Goal: Communication & Community: Answer question/provide support

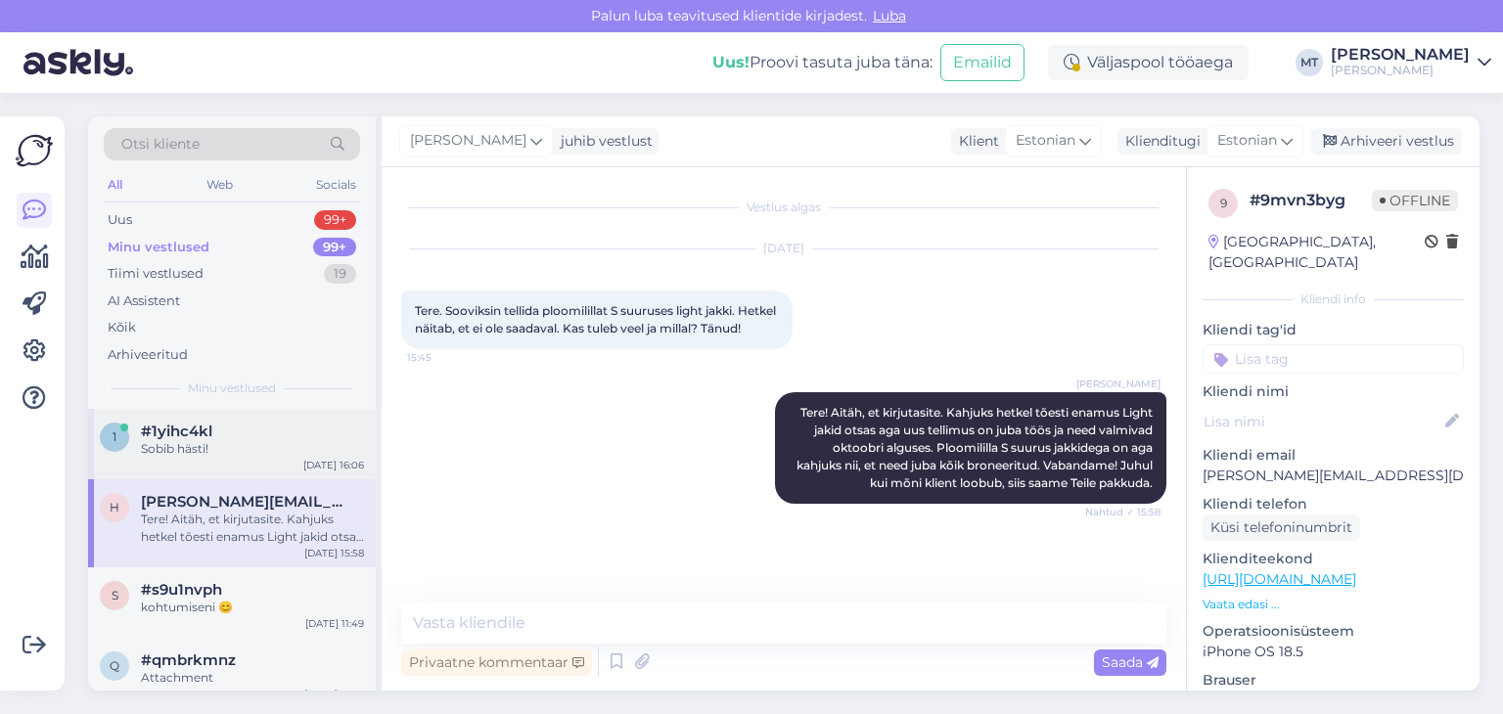
click at [189, 436] on span "#1yihc4kl" at bounding box center [176, 432] width 71 height 18
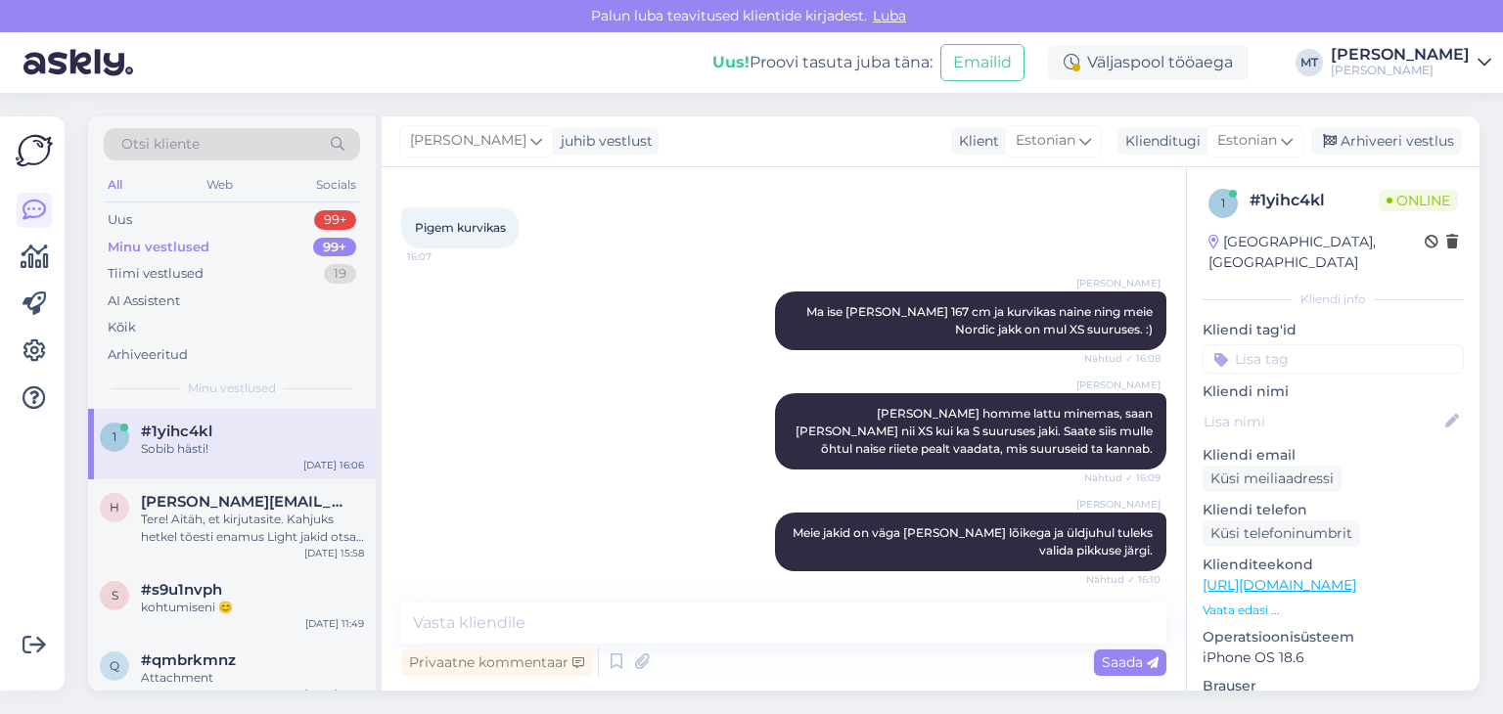
scroll to position [1344, 0]
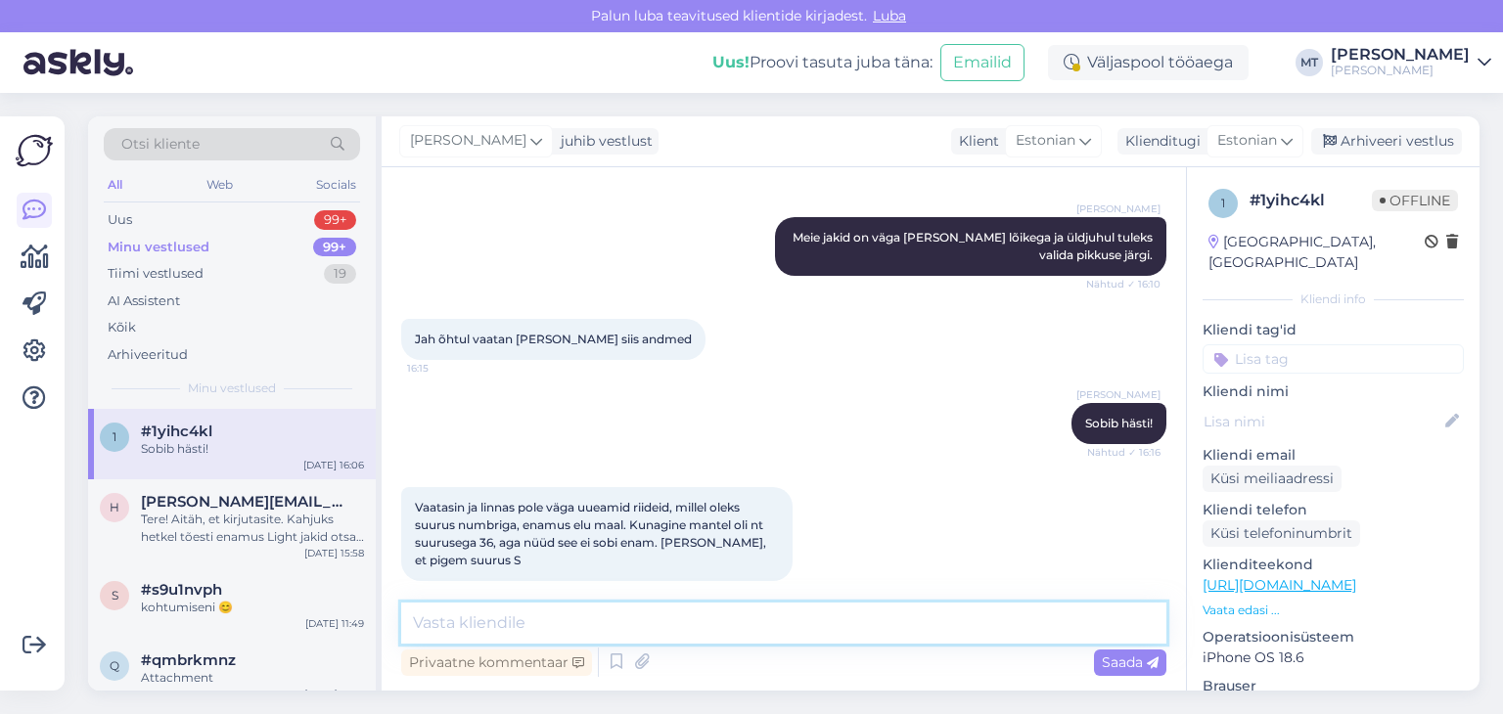
click at [462, 630] on textarea at bounding box center [783, 623] width 765 height 41
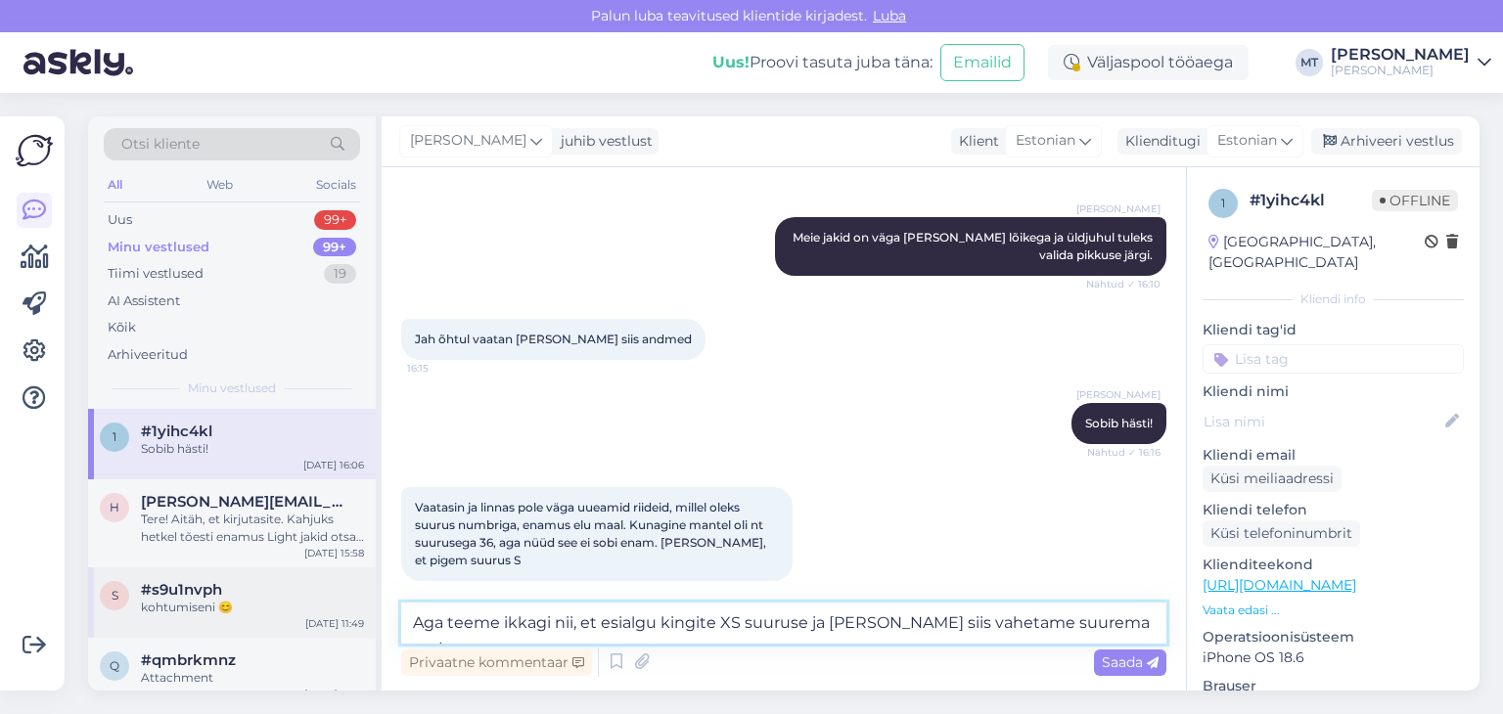
type textarea "Aga teeme ikkagi nii, et esialgu kingite XS suuruse ja [PERSON_NAME] siis vahet…"
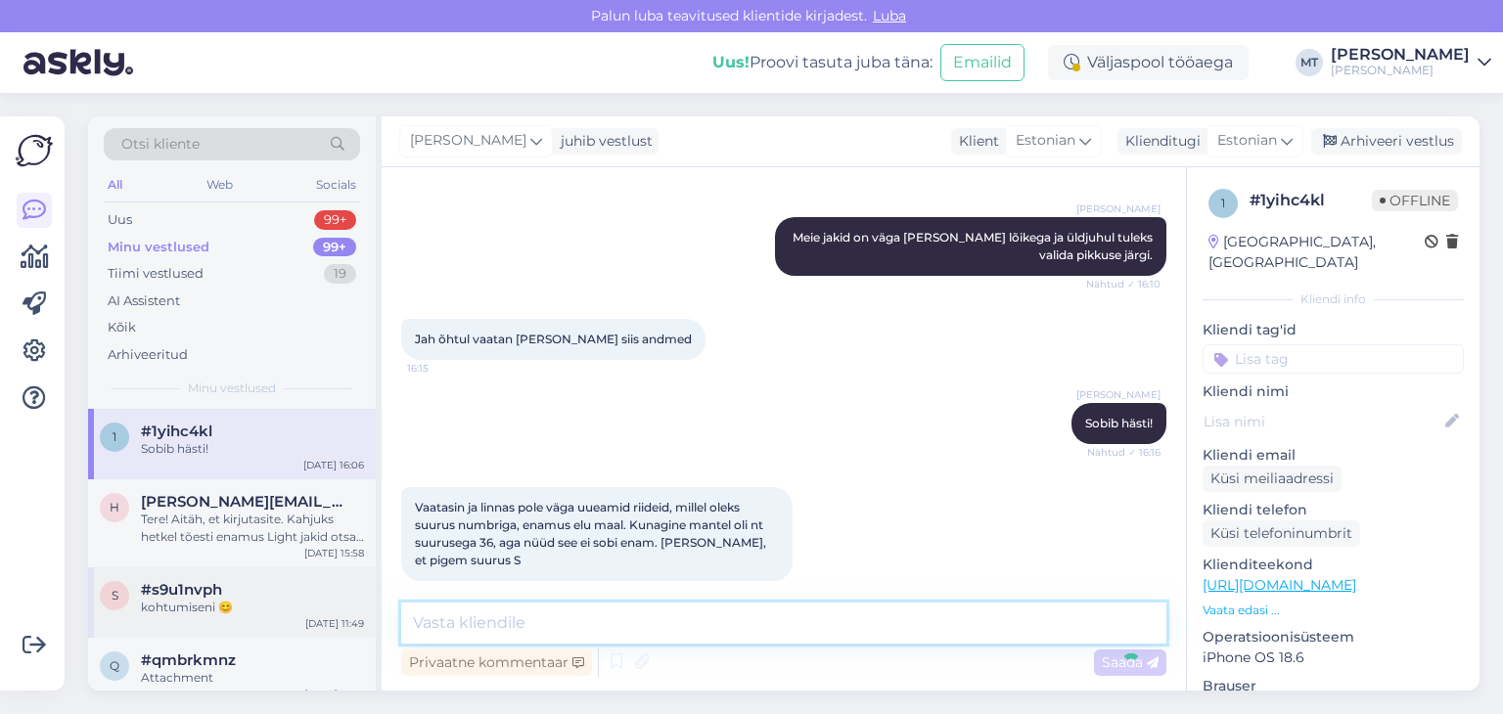
scroll to position [1445, 0]
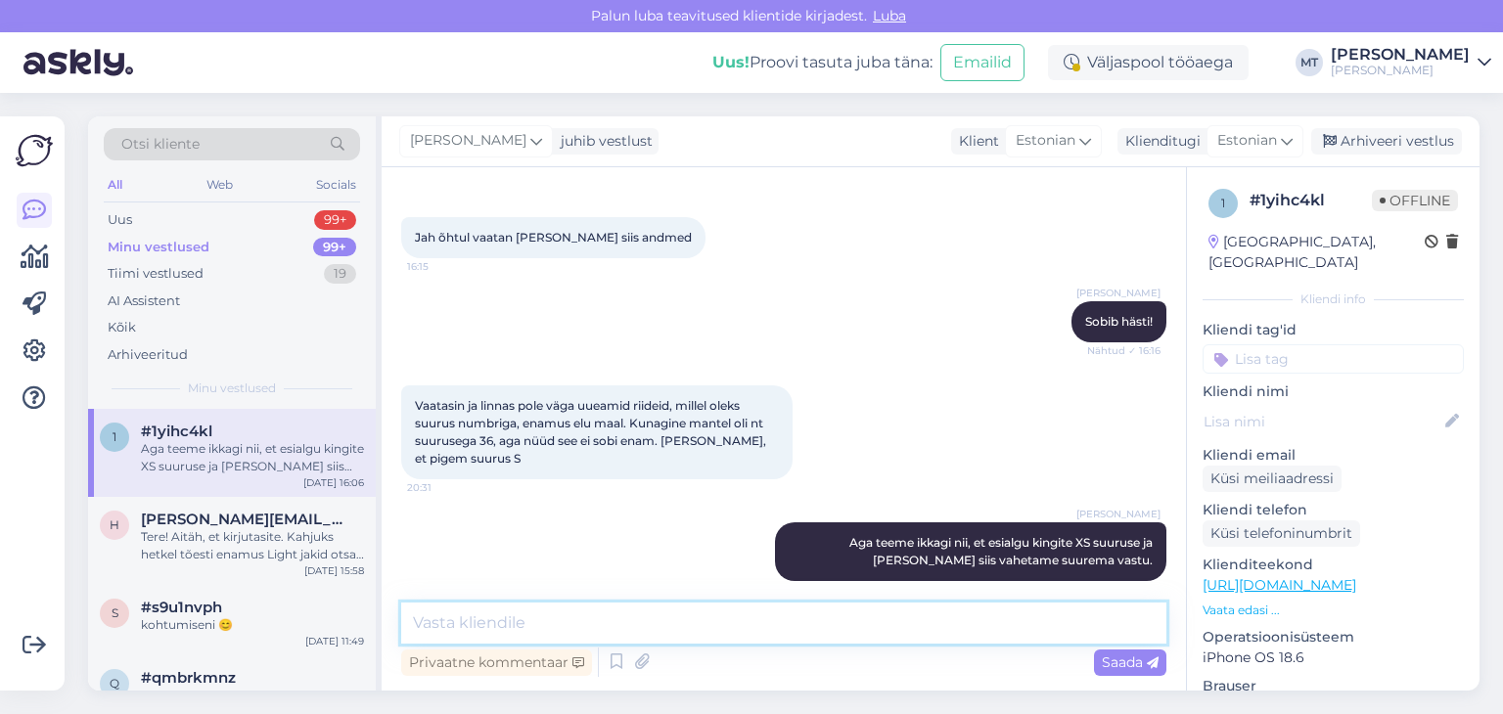
click at [454, 617] on textarea at bounding box center [783, 623] width 765 height 41
type textarea "kas jääb siis see värv?"
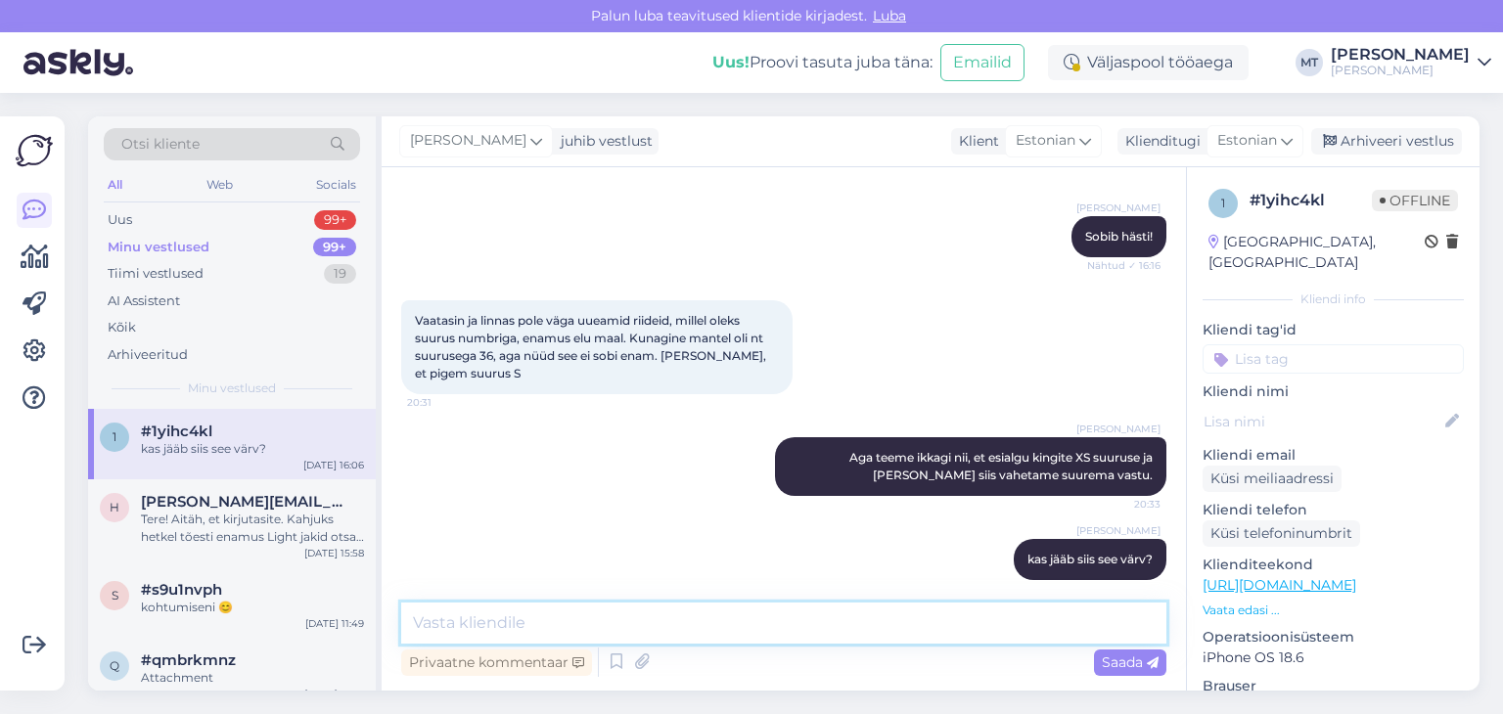
paste textarea "[URL][DOMAIN_NAME][PERSON_NAME]"
type textarea "[URL][DOMAIN_NAME][PERSON_NAME]"
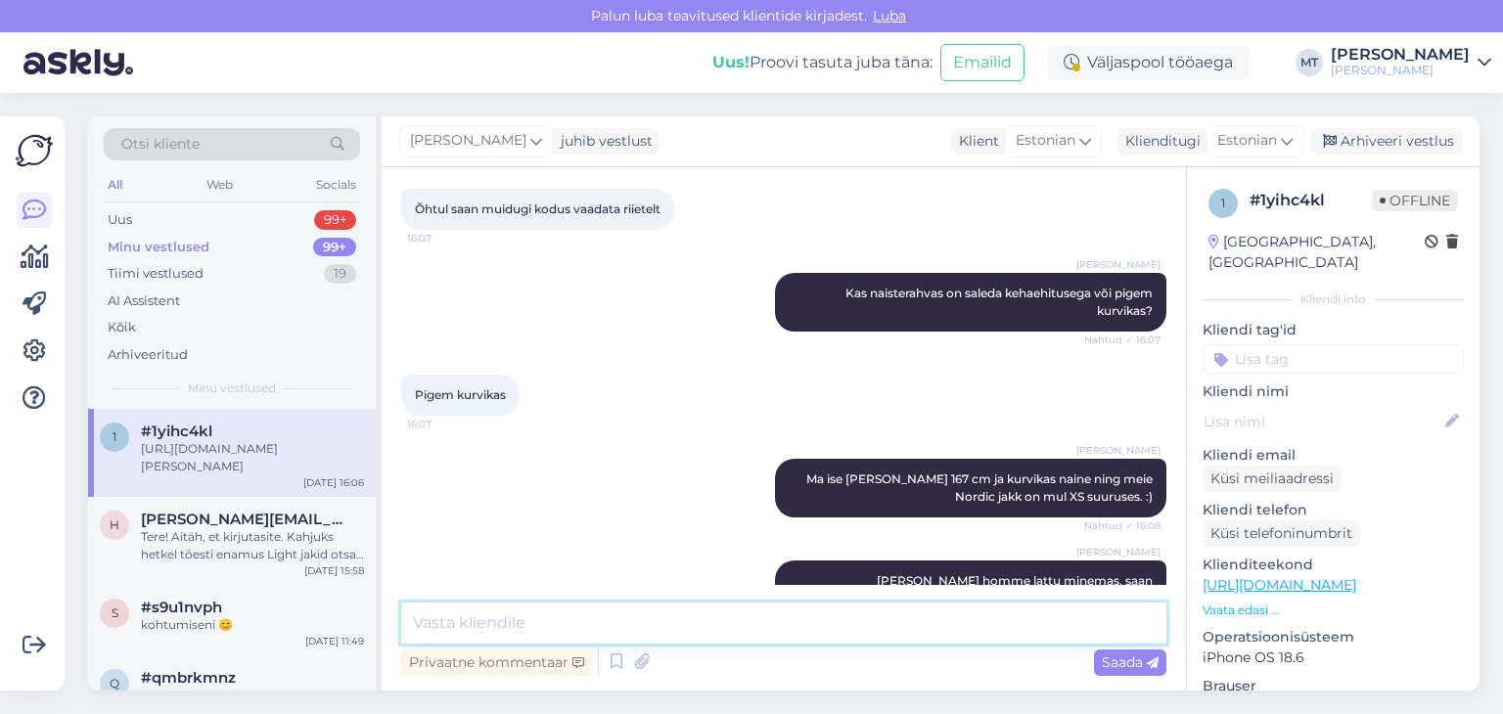
scroll to position [1631, 0]
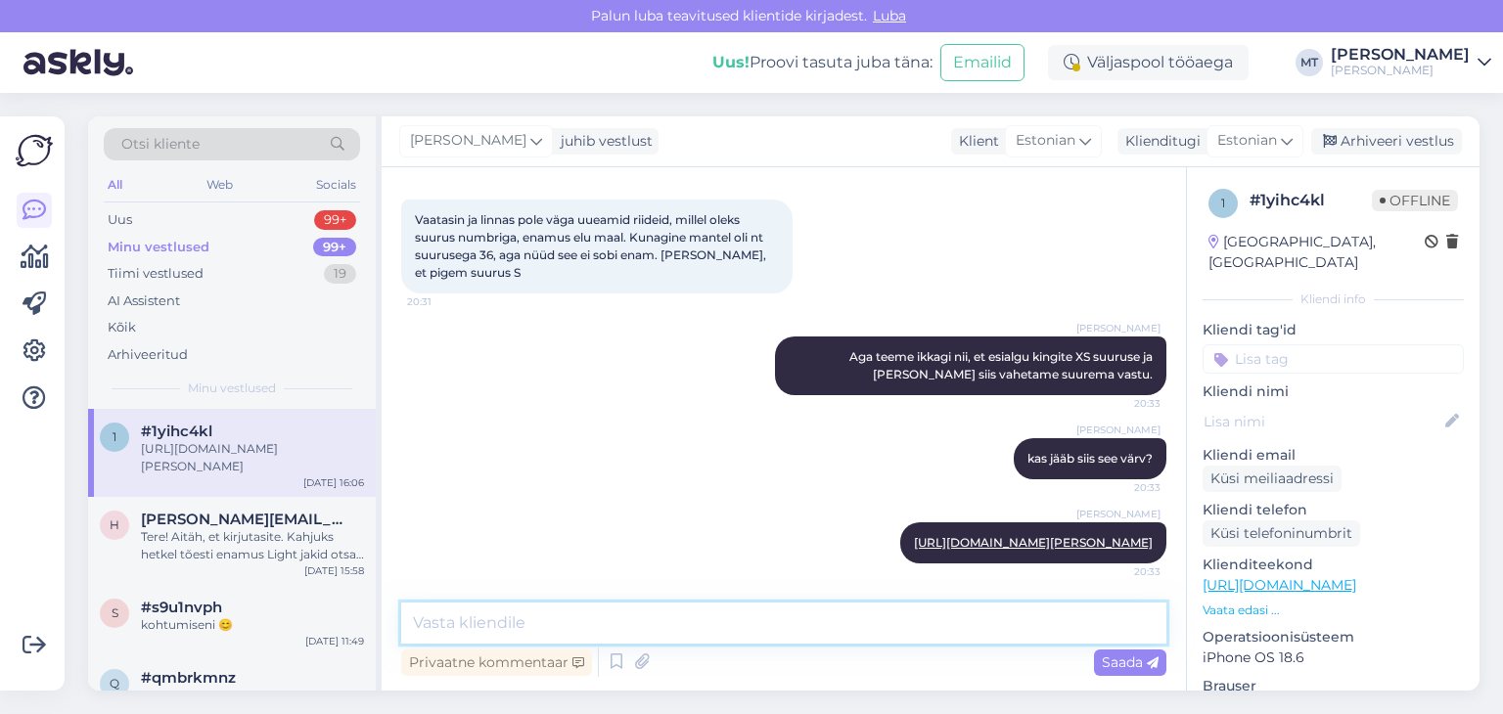
click at [456, 623] on textarea at bounding box center [783, 623] width 765 height 41
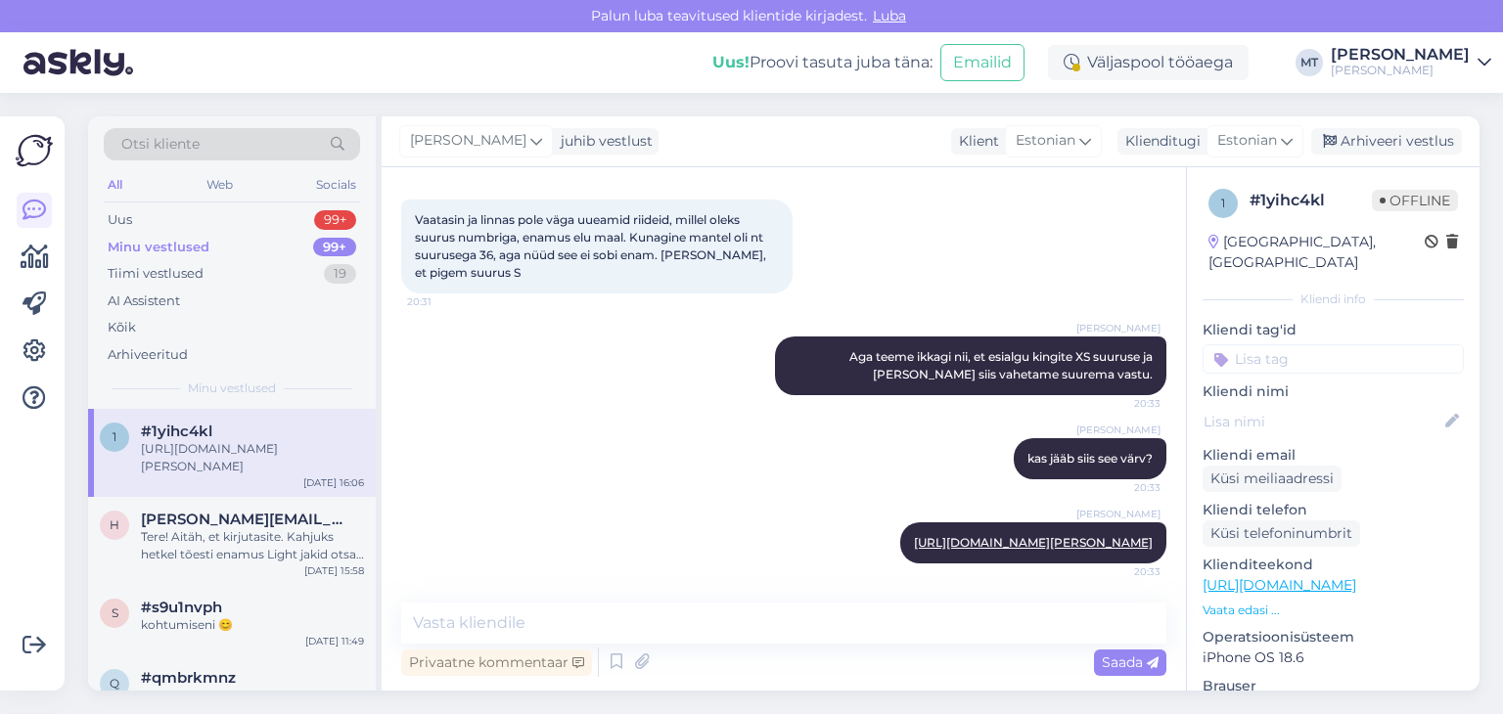
click at [235, 446] on div "[URL][DOMAIN_NAME][PERSON_NAME]" at bounding box center [252, 457] width 223 height 35
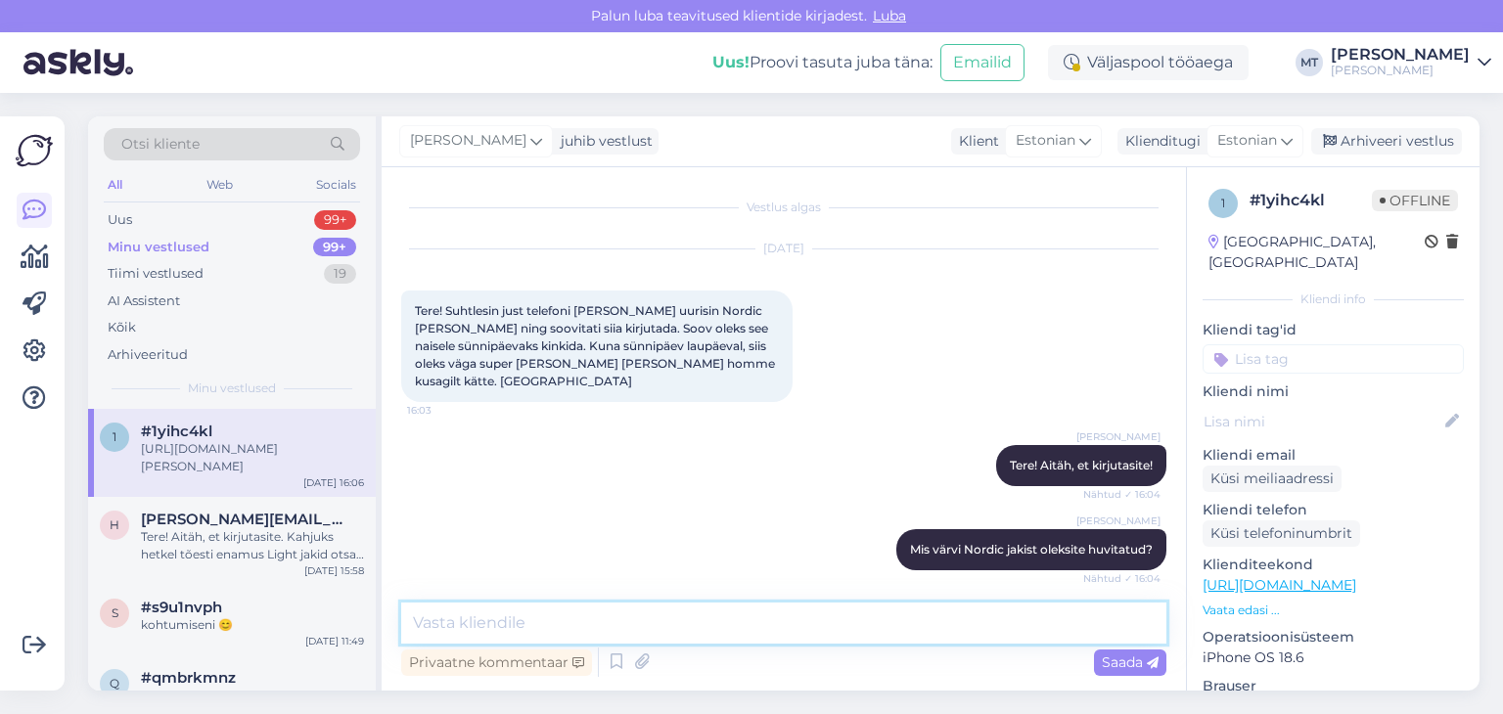
click at [568, 619] on textarea at bounding box center [783, 623] width 765 height 41
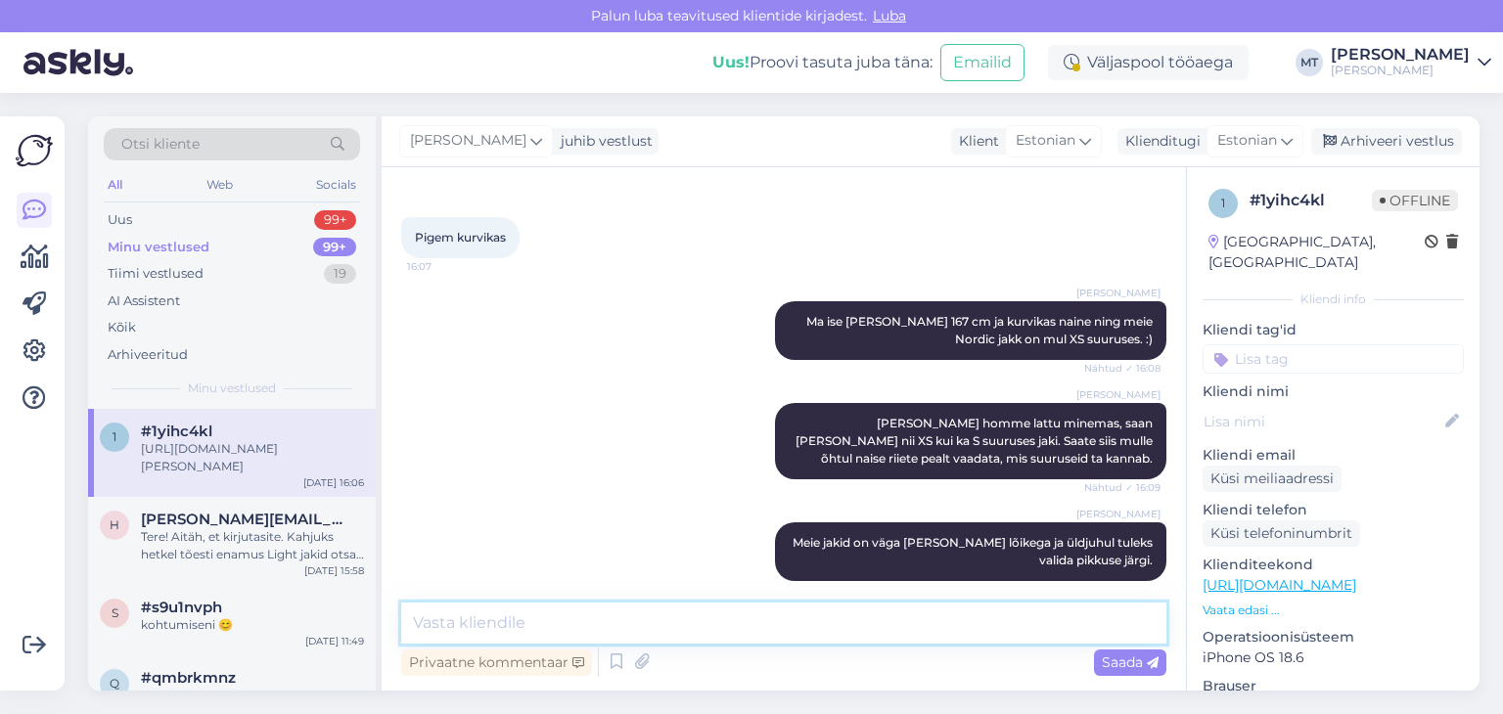
scroll to position [1631, 0]
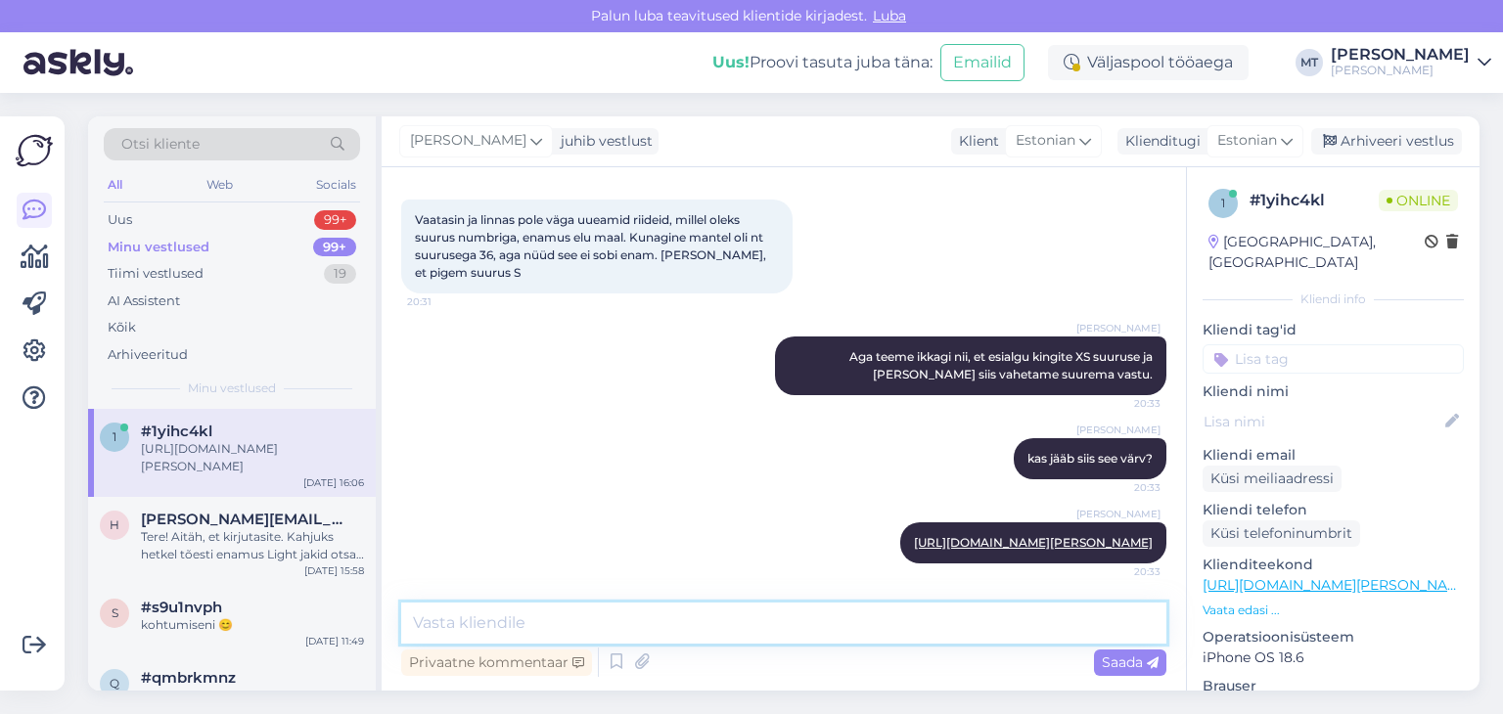
click at [505, 617] on textarea at bounding box center [783, 623] width 765 height 41
click at [477, 619] on textarea at bounding box center [783, 623] width 765 height 41
type textarea "T"
type textarea "K"
type textarea "J"
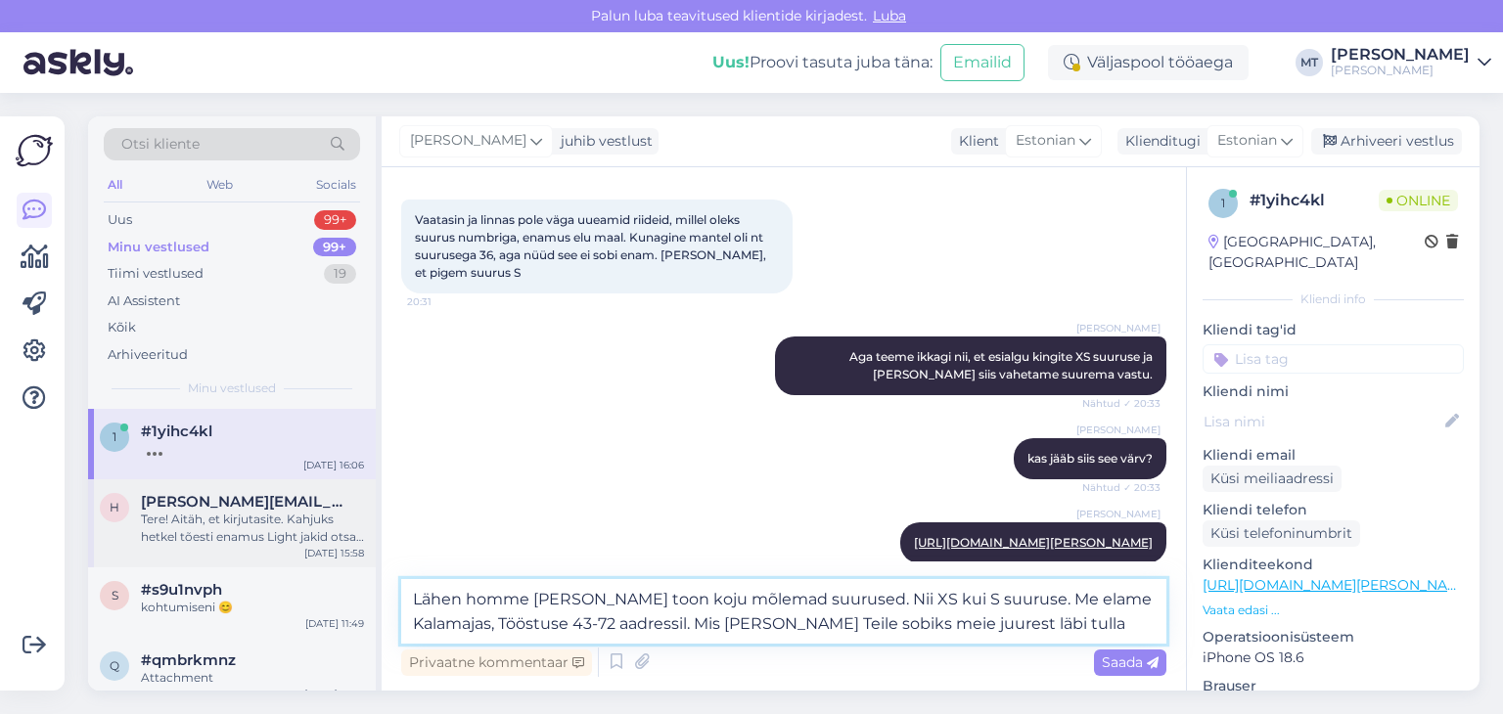
type textarea "Lähen homme [PERSON_NAME] toon koju mõlemad suurused. Nii XS kui S suuruse. Me …"
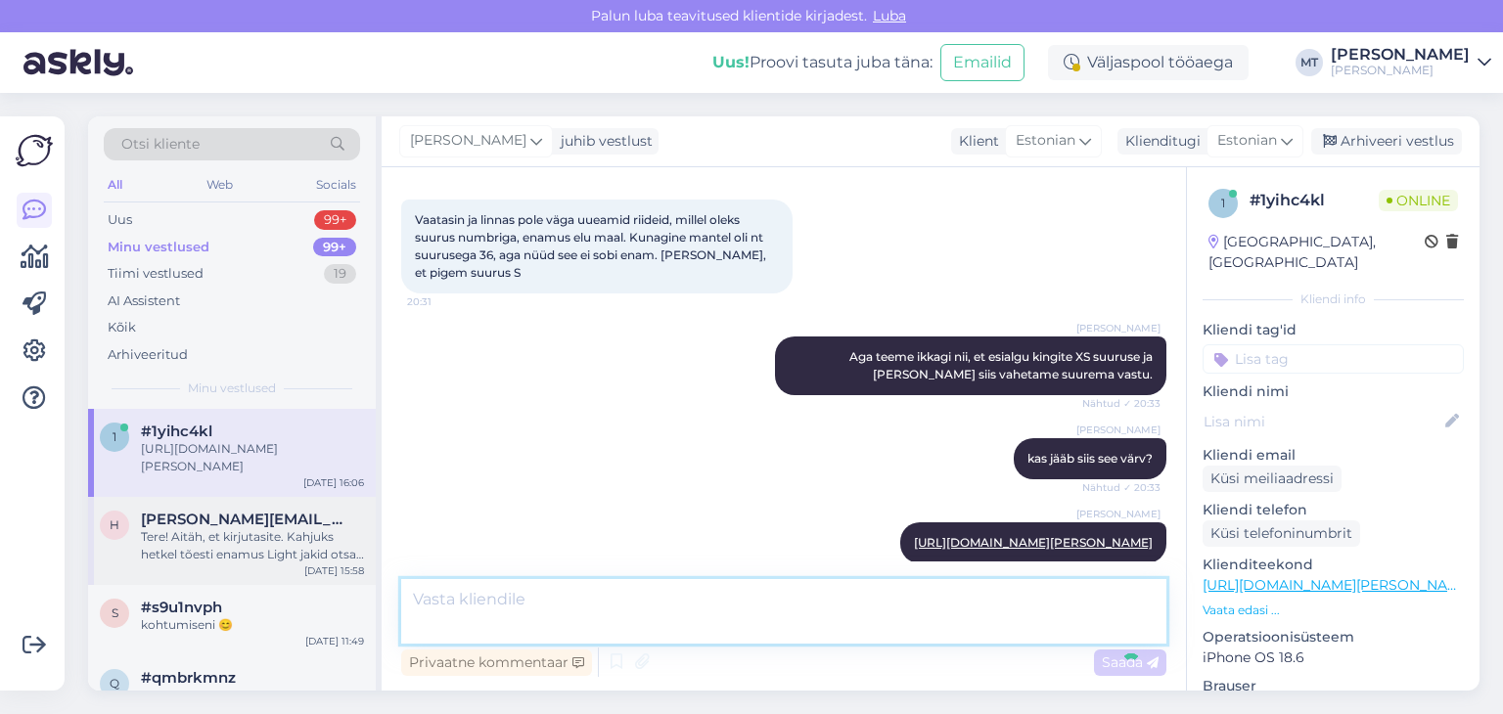
scroll to position [1751, 0]
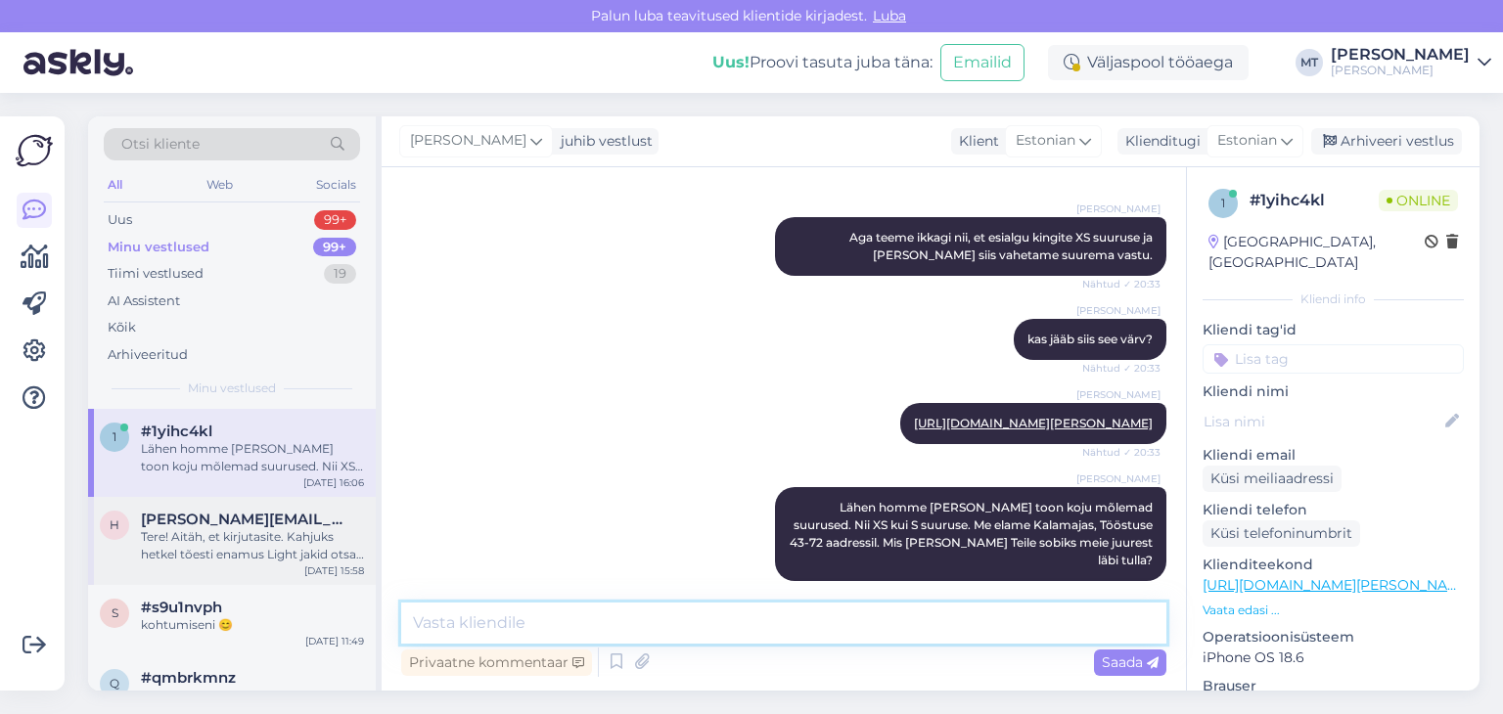
type textarea "k"
type textarea "Kas kl 13 oleks hea aeg?"
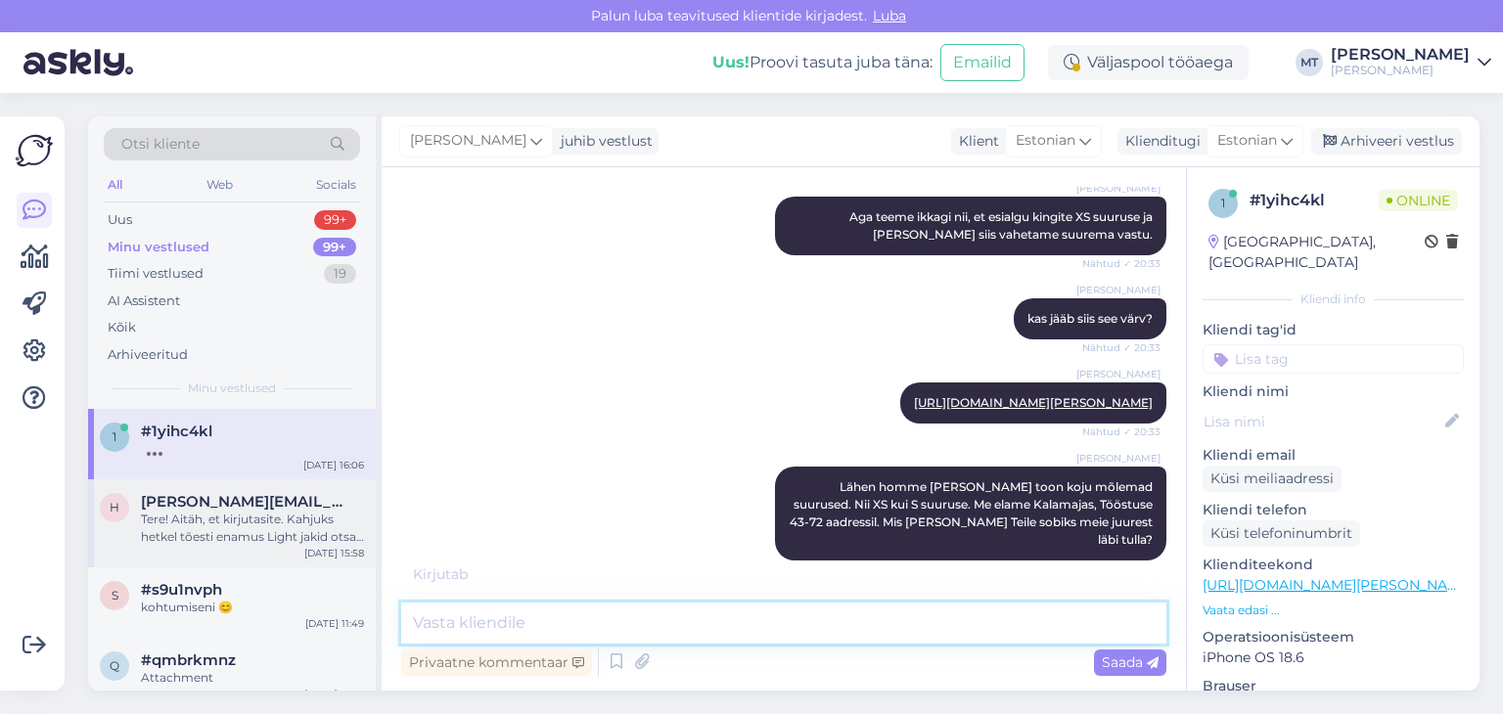
scroll to position [1836, 0]
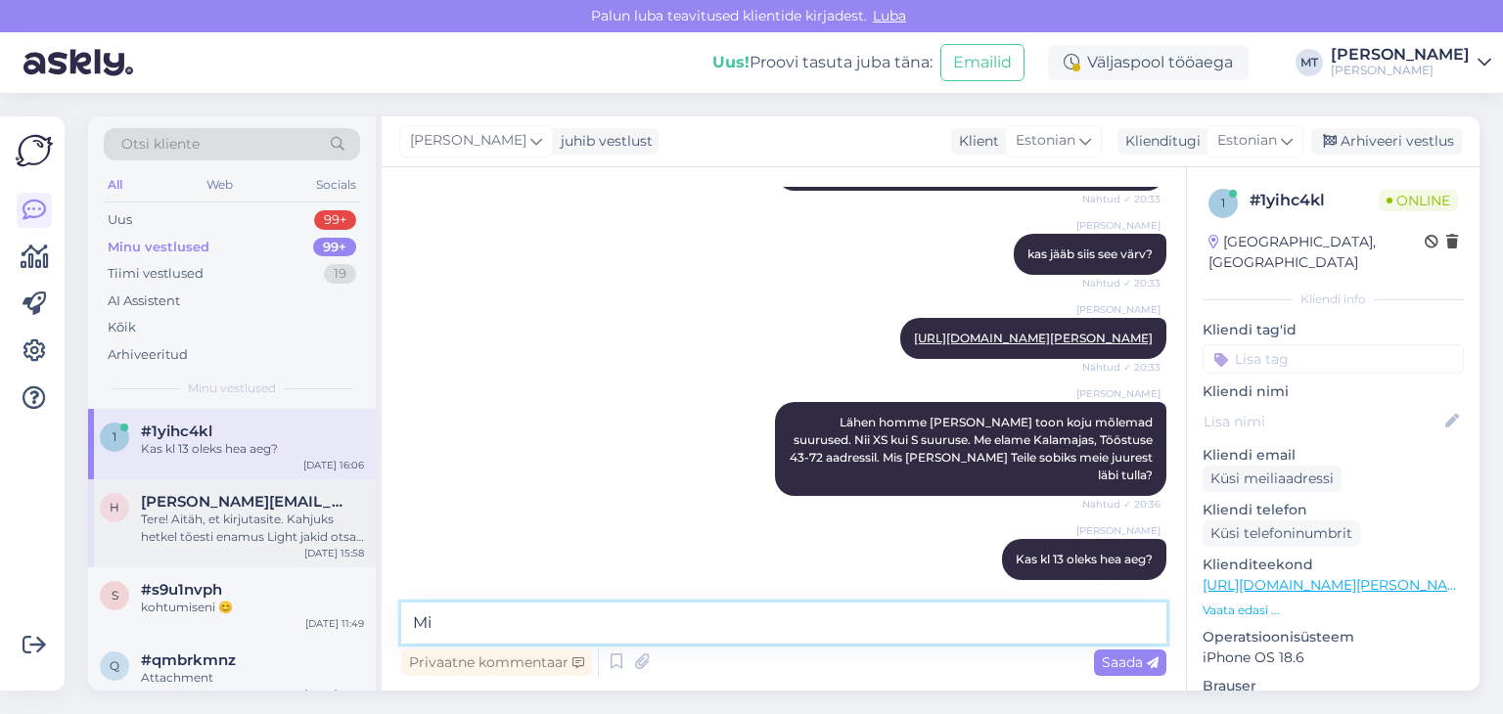
type textarea "M"
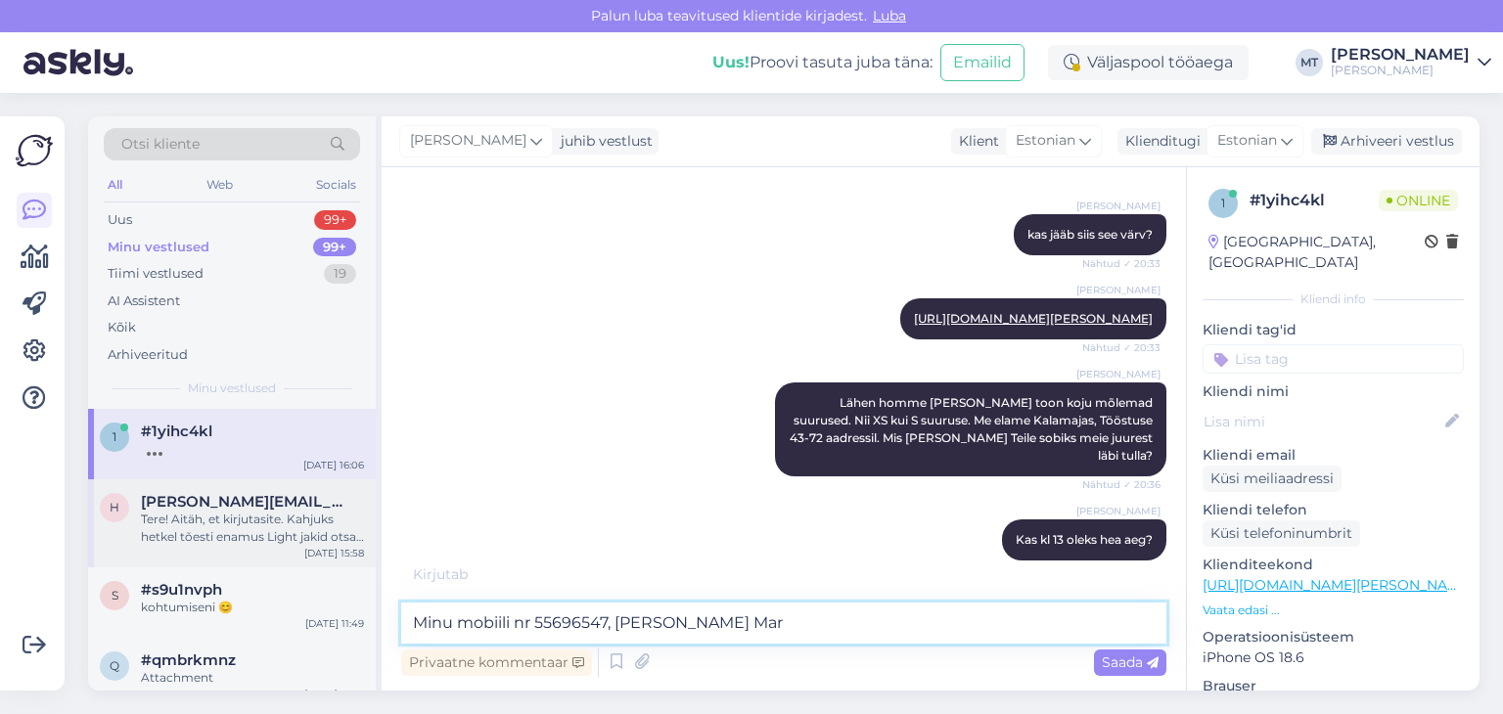
type textarea "Minu mobiili nr 55696547, [PERSON_NAME] [PERSON_NAME]"
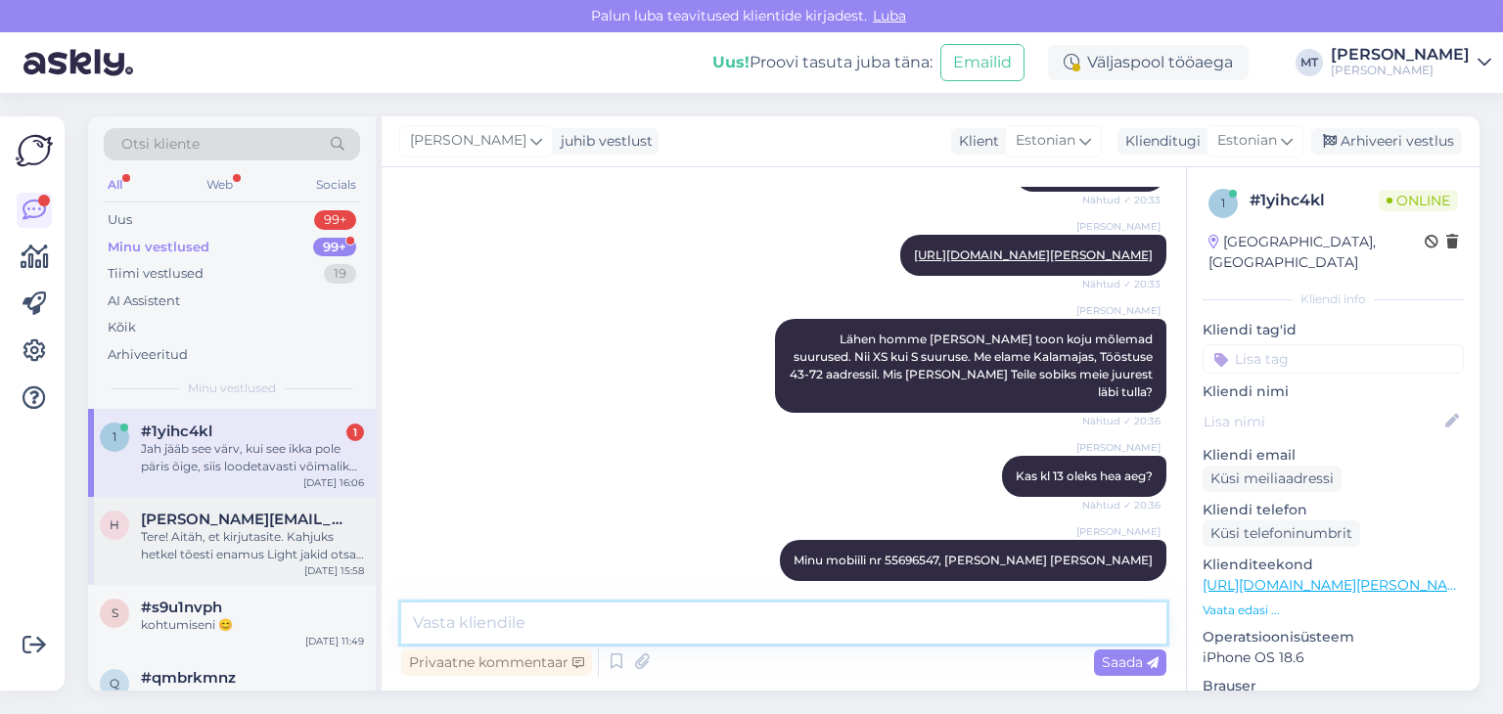
scroll to position [2021, 0]
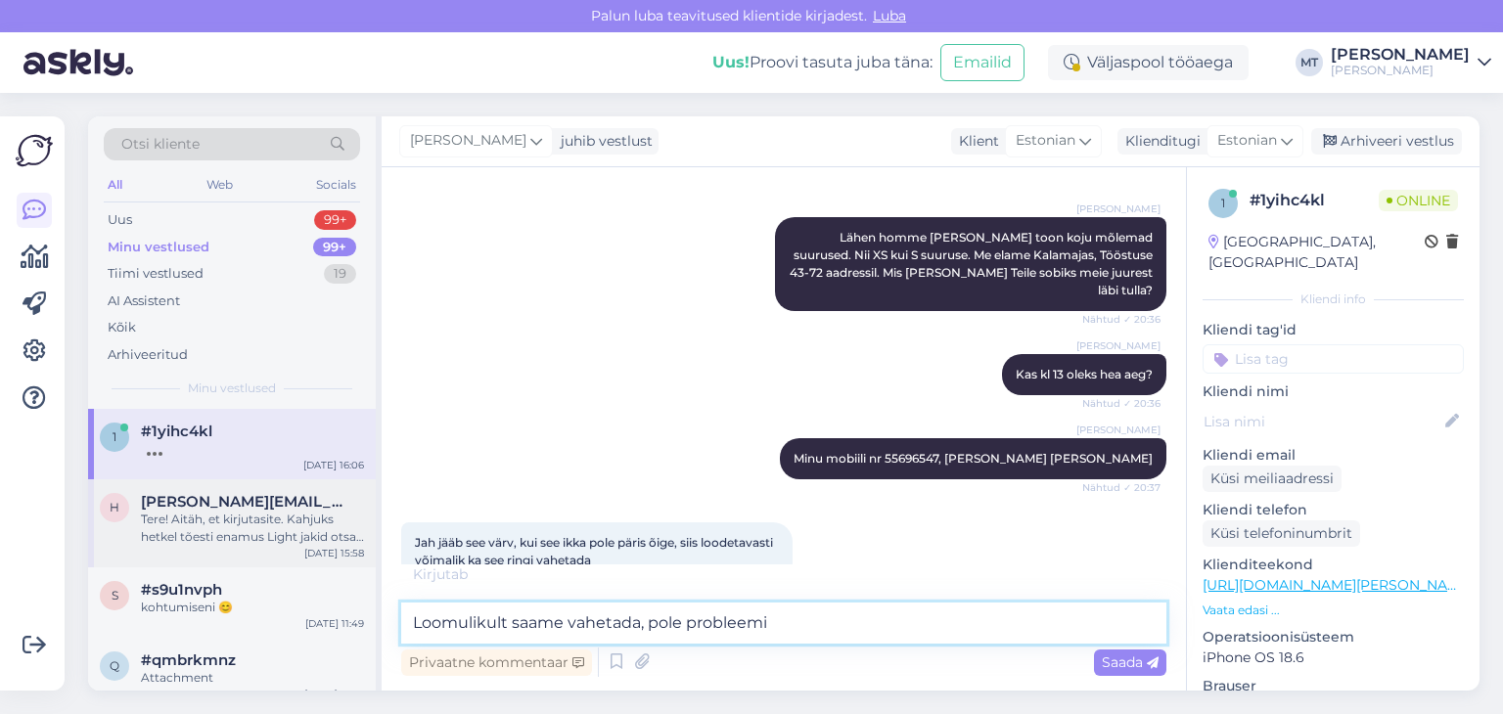
type textarea "Loomulikult saame vahetada, pole probleemi."
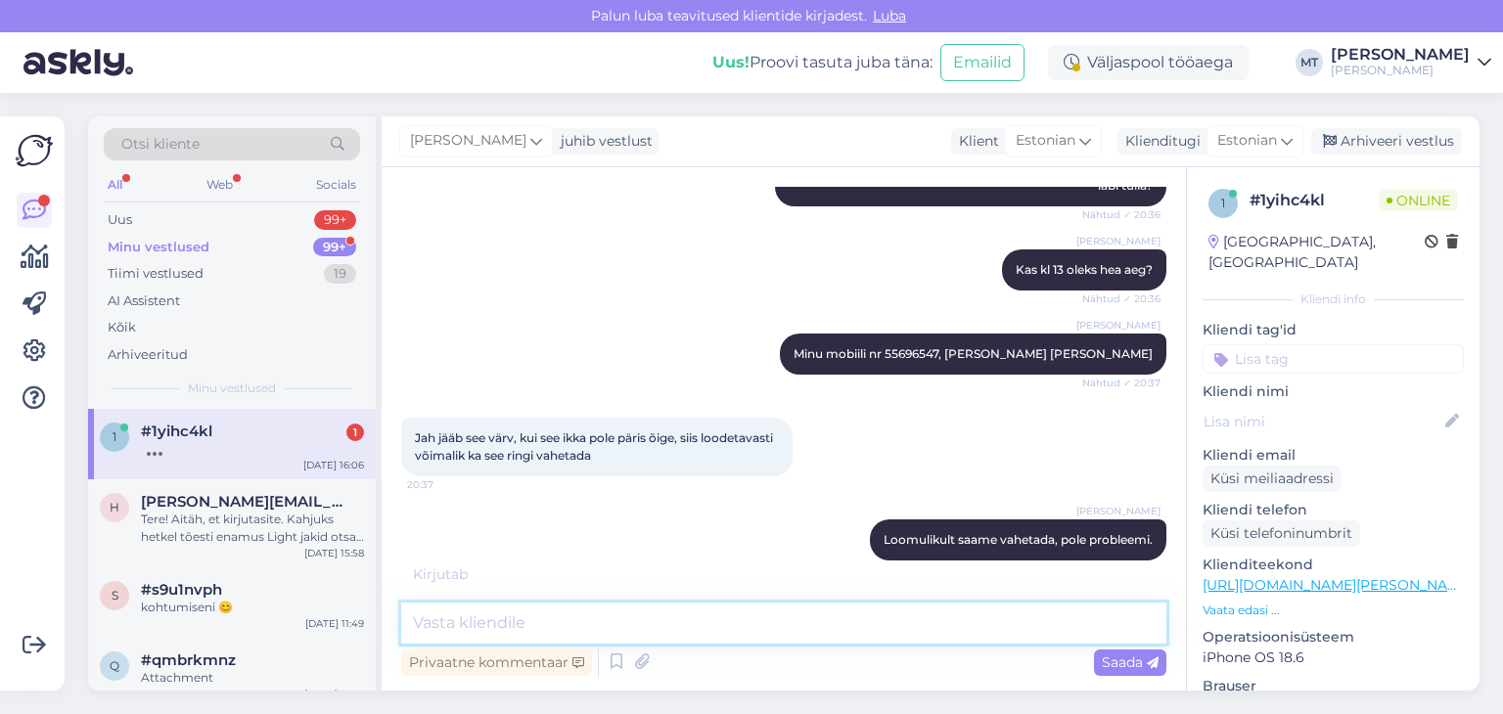
scroll to position [2210, 0]
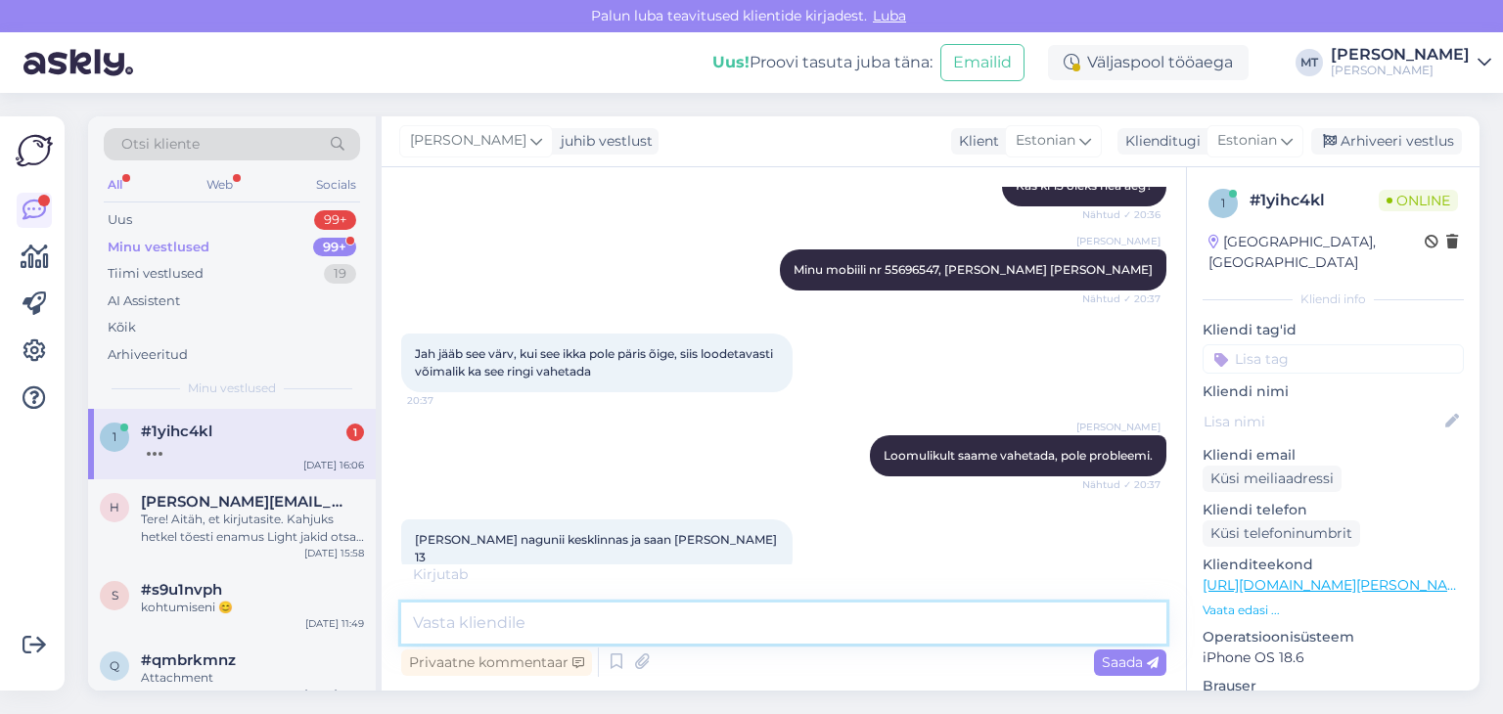
click at [427, 624] on textarea at bounding box center [783, 623] width 765 height 41
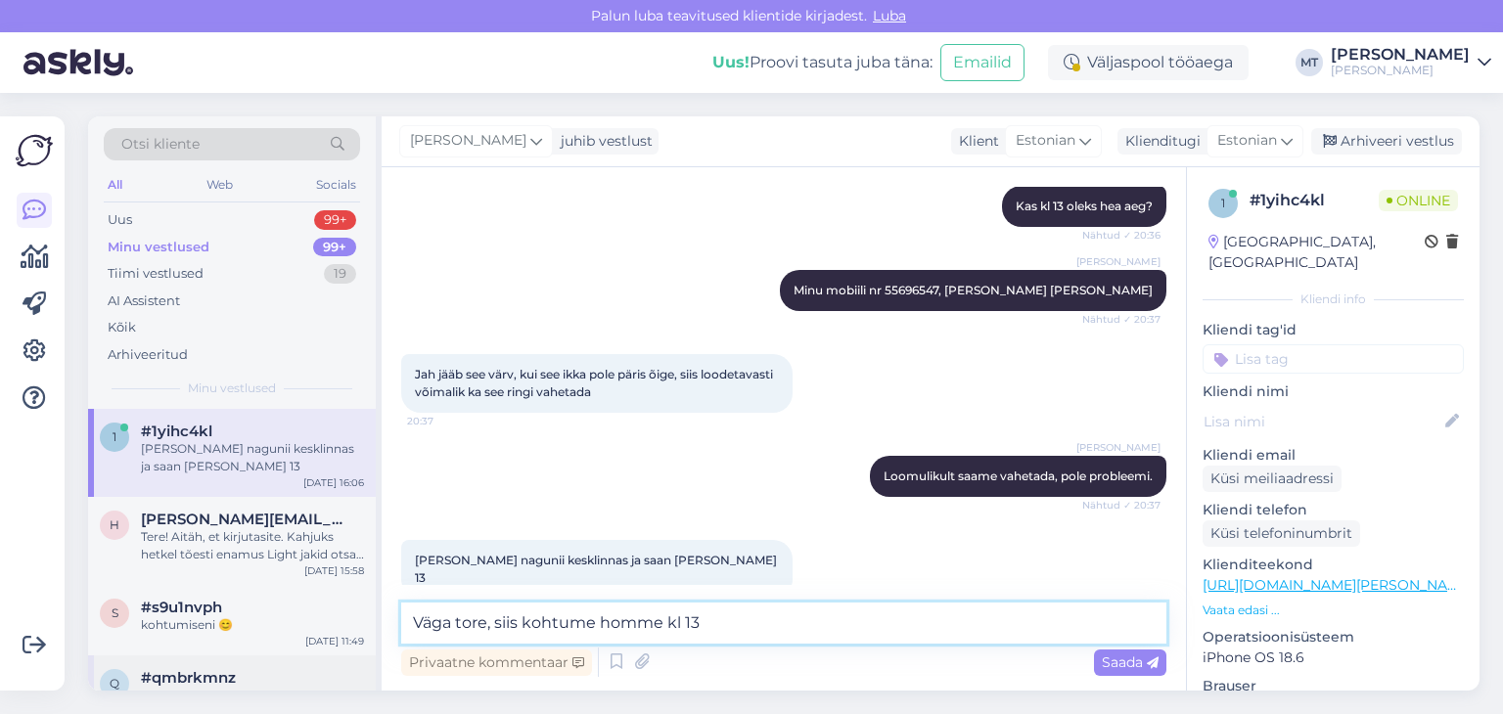
type textarea "Väga tore, siis kohtume homme kl 13."
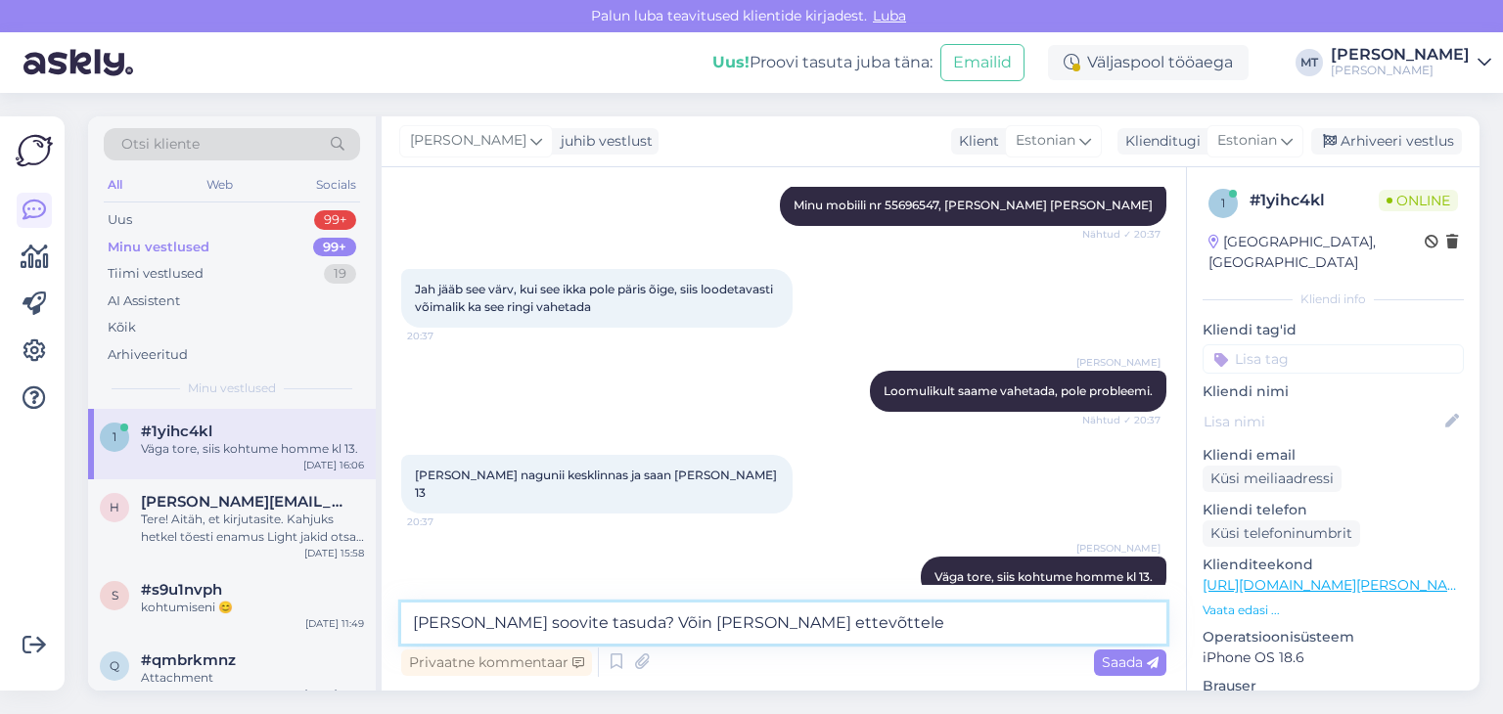
click at [714, 622] on textarea "[PERSON_NAME] soovite tasuda? Võin [PERSON_NAME] ettevõttele" at bounding box center [783, 623] width 765 height 41
click at [707, 623] on textarea "[PERSON_NAME] soovite tasuda? Võin [PERSON_NAME] ettevõttele" at bounding box center [783, 623] width 765 height 41
click at [822, 620] on textarea "[PERSON_NAME] soovite tasuda? Võin [PERSON_NAME] ka ettevõttele" at bounding box center [783, 623] width 765 height 41
type textarea "[PERSON_NAME] soovite tasuda? Võin [PERSON_NAME] ka ettevõttele."
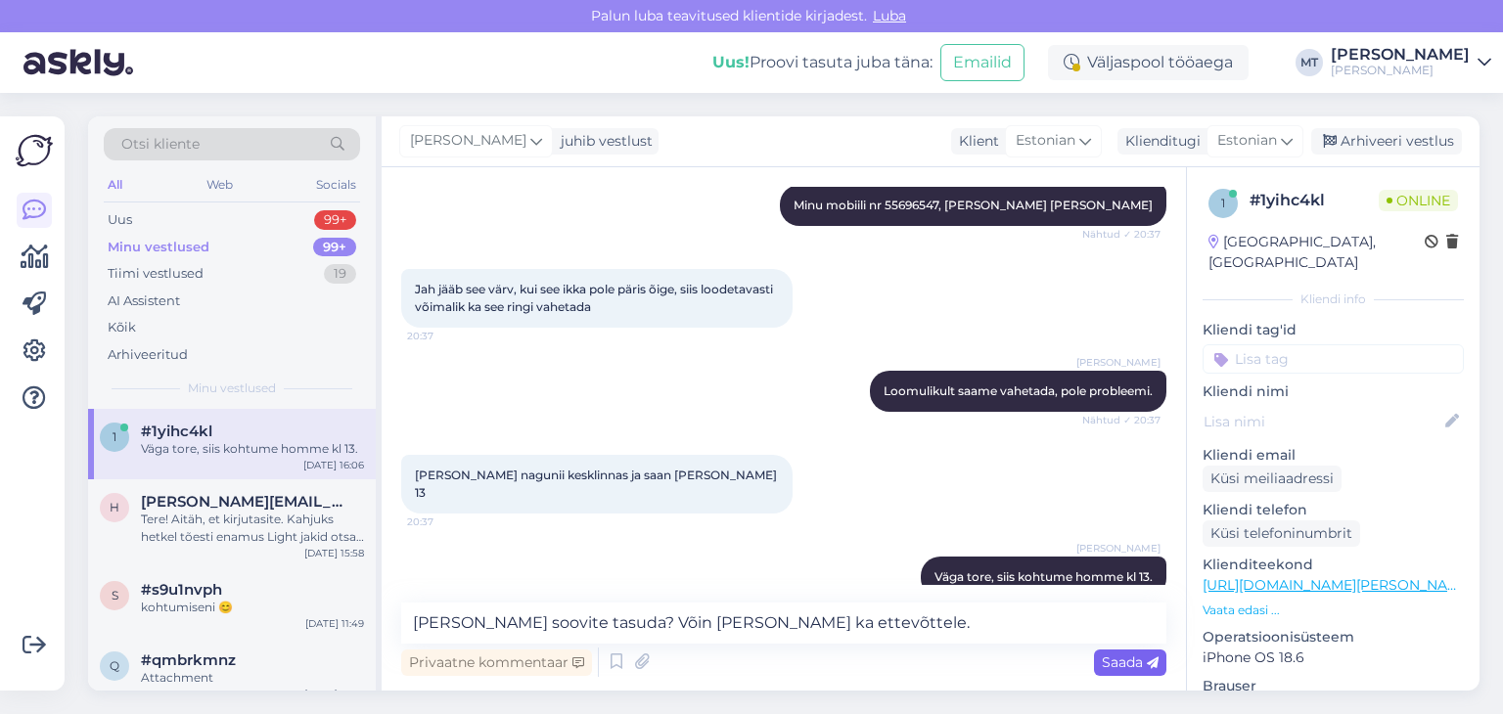
click at [1116, 662] on span "Saada" at bounding box center [1130, 663] width 57 height 18
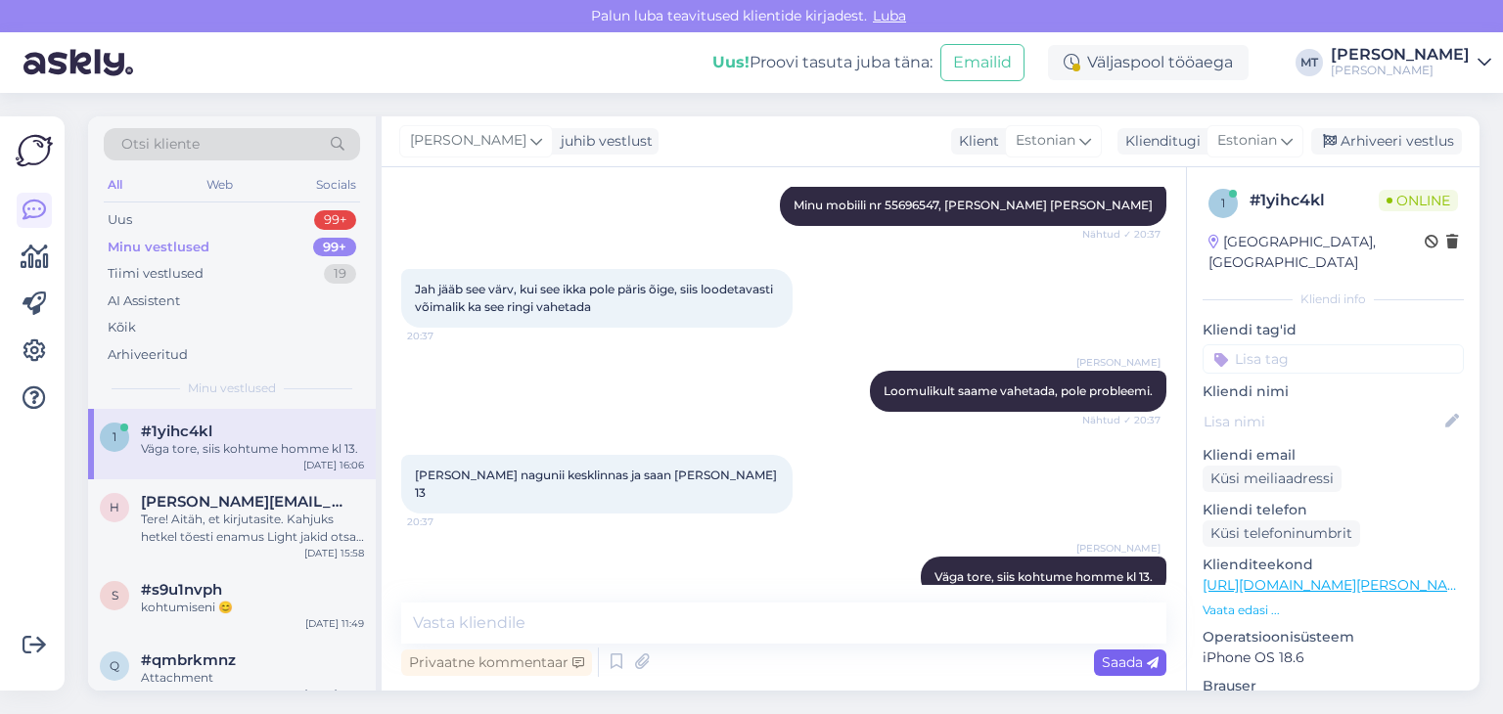
scroll to position [2358, 0]
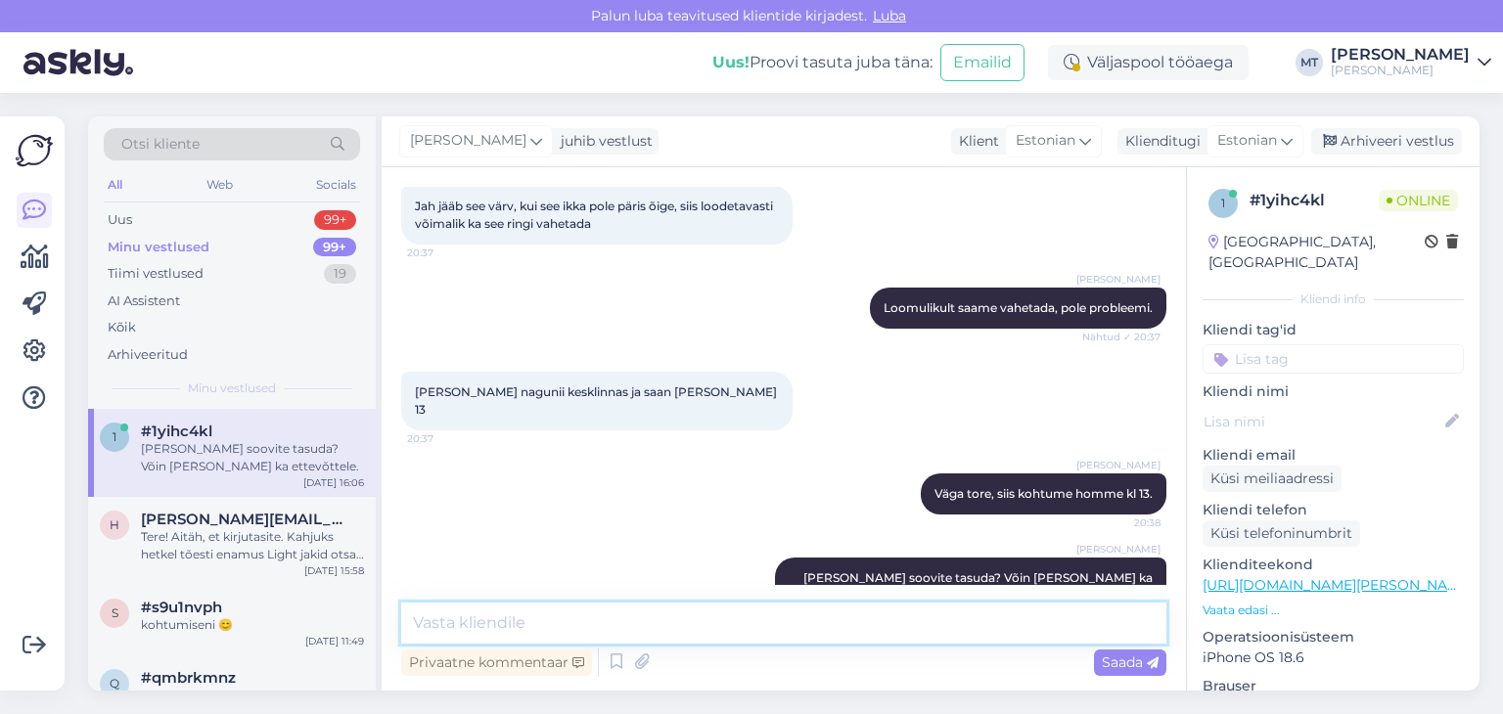
click at [805, 623] on textarea at bounding box center [783, 623] width 765 height 41
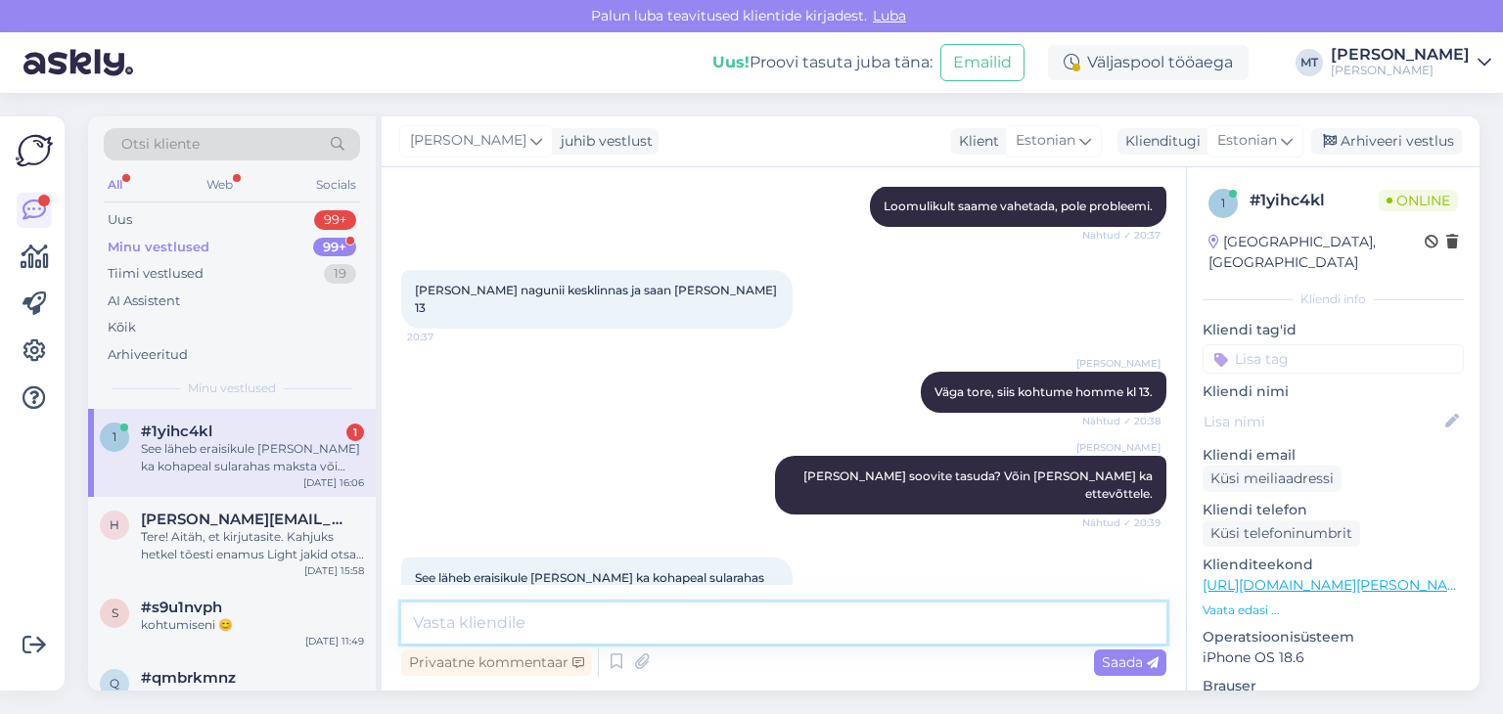
click at [431, 617] on textarea at bounding box center [783, 623] width 765 height 41
click at [435, 624] on textarea at bounding box center [783, 623] width 765 height 41
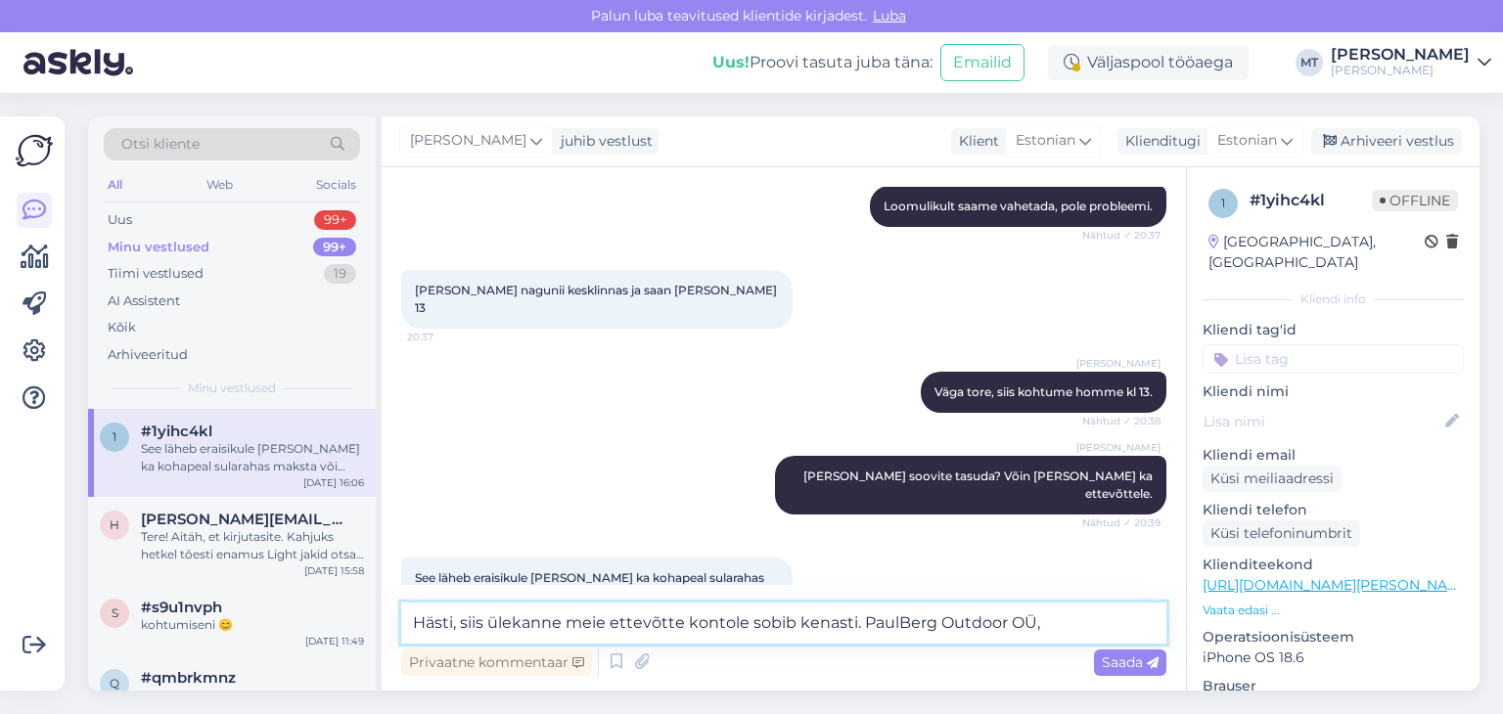
paste textarea "[FINANCIAL_ID]"
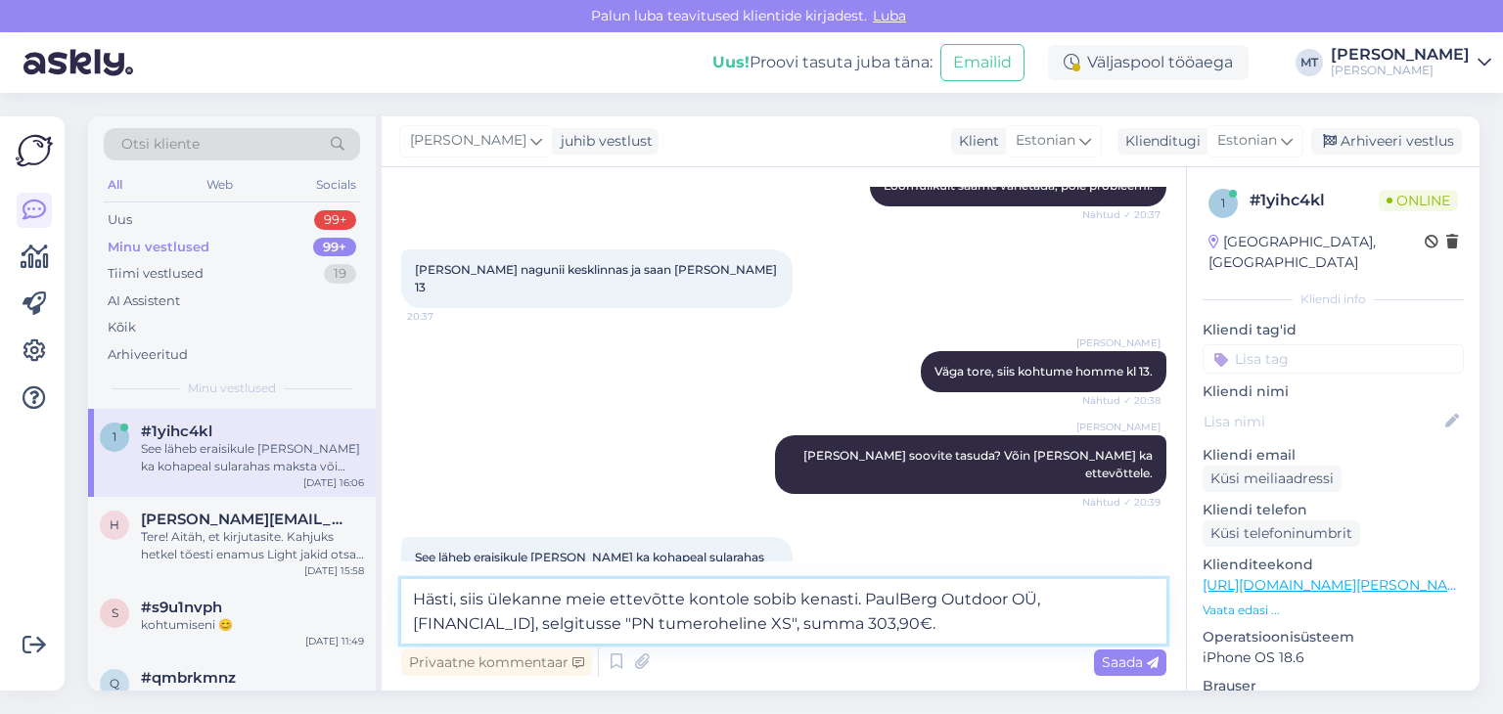
click at [485, 599] on textarea "Hästi, siis ülekanne meie ettevõtte kontole sobib kenasti. PaulBerg Outdoor OÜ,…" at bounding box center [783, 611] width 765 height 65
click at [470, 597] on textarea "Hästi, ülekanne meie ettevõtte kontole sobib kenasti. PaulBerg Outdoor OÜ, [FIN…" at bounding box center [783, 611] width 765 height 65
click at [913, 601] on textarea "Ülekanne meie ettevõtte kontole sobib kenasti. PaulBerg Outdoor OÜ, [FINANCIAL_…" at bounding box center [783, 611] width 765 height 65
click at [829, 630] on textarea "Ülekanne meie ettevõtte kontole sobib kenasti. PaulBerg Outdoor OÜ, [FINANCIAL_…" at bounding box center [783, 611] width 765 height 65
type textarea "Ülekanne meie ettevõtte kontole sobib kenasti. PaulBerg Outdoor OÜ, [FINANCIAL_…"
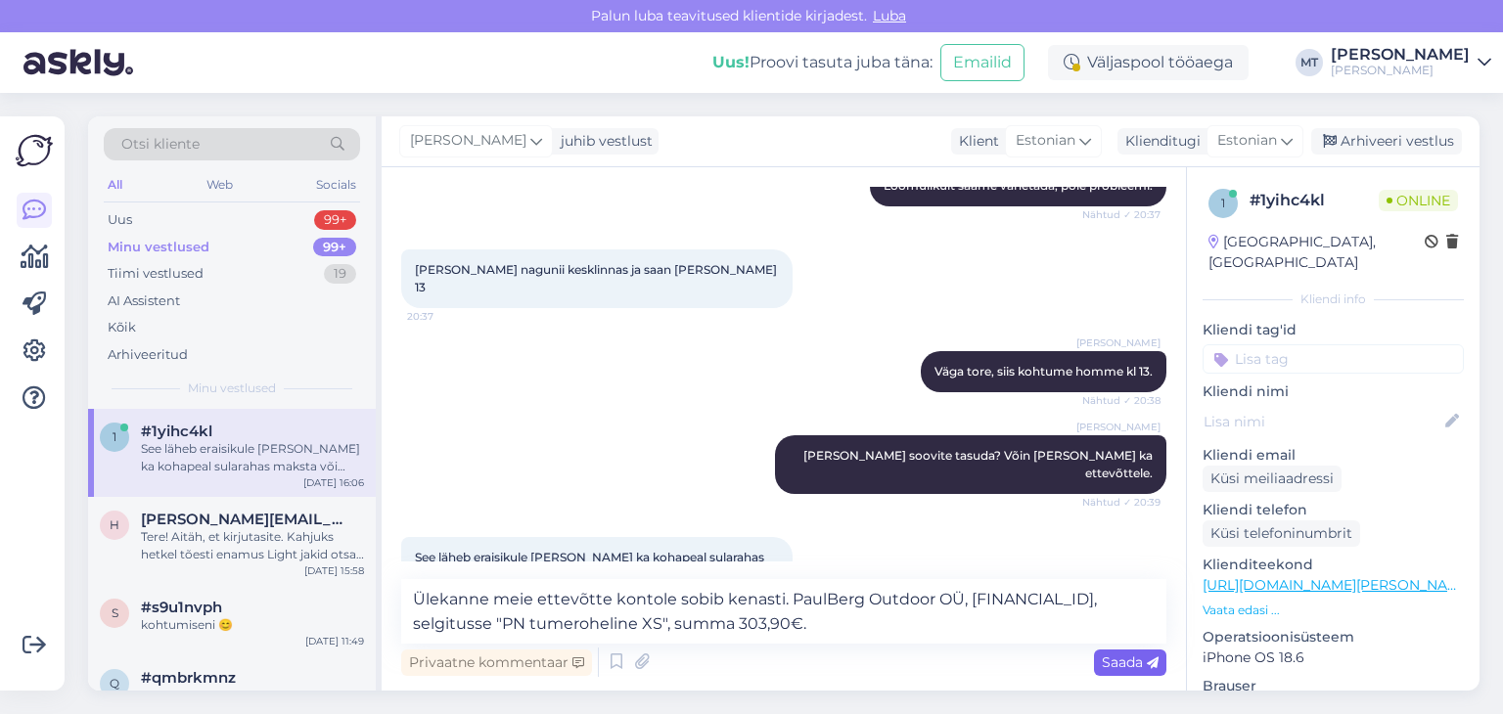
click at [1128, 664] on span "Saada" at bounding box center [1130, 663] width 57 height 18
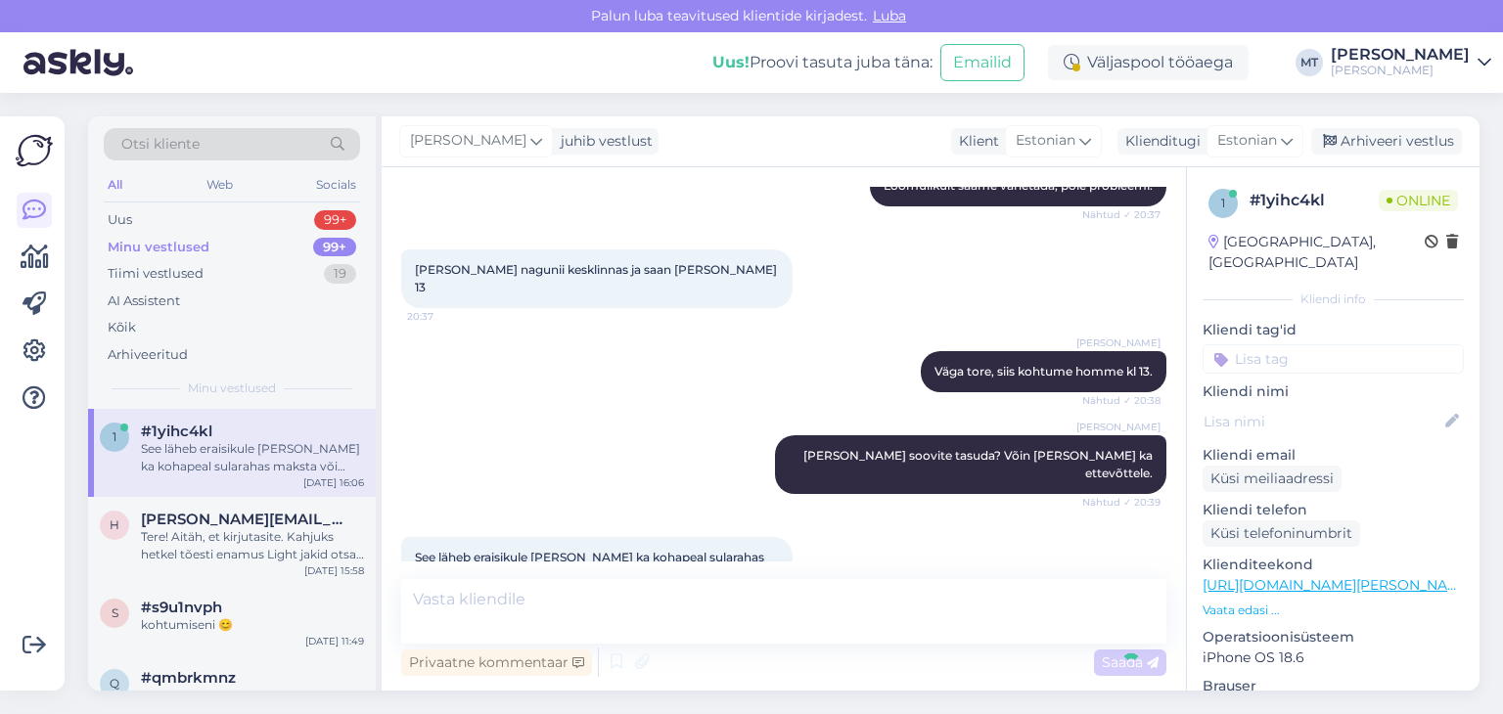
scroll to position [2580, 0]
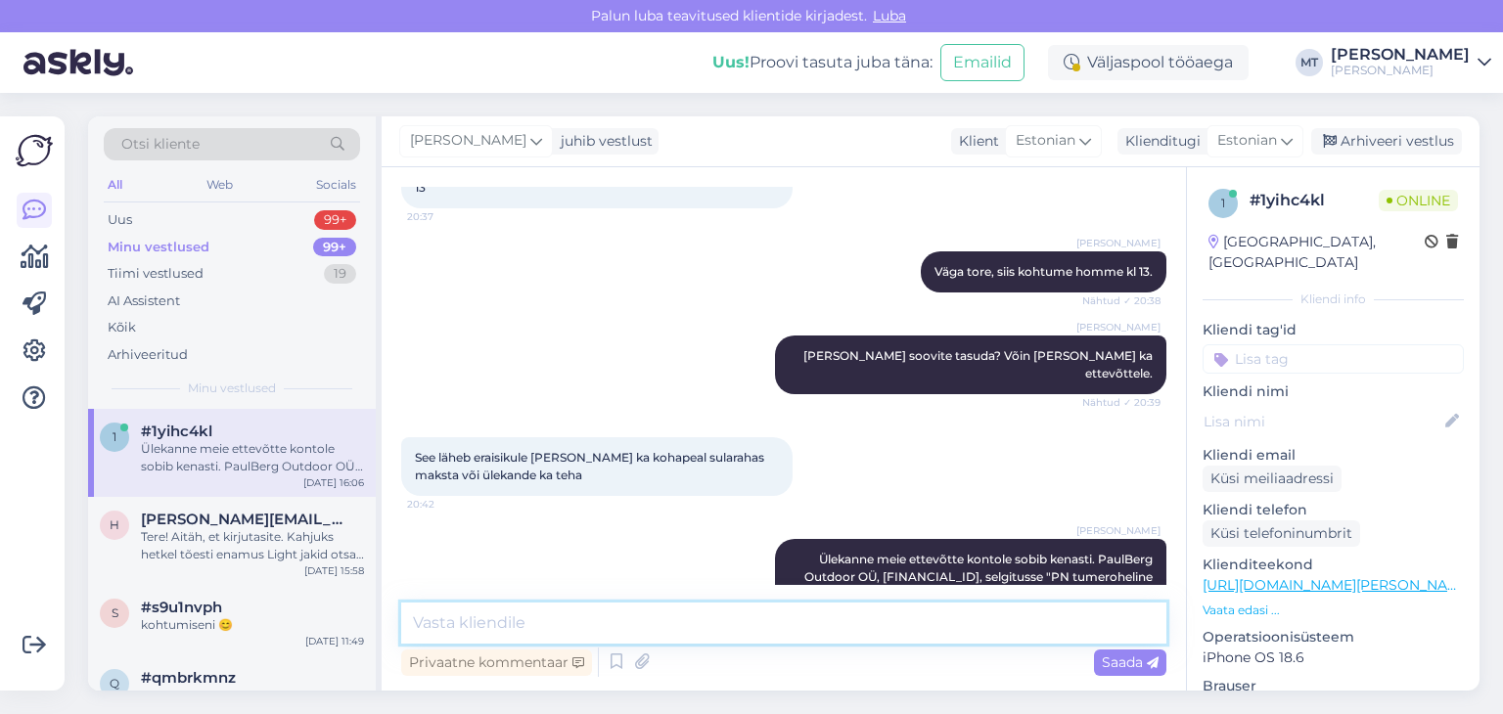
click at [510, 626] on textarea at bounding box center [783, 623] width 765 height 41
click at [452, 628] on textarea at bounding box center [783, 623] width 765 height 41
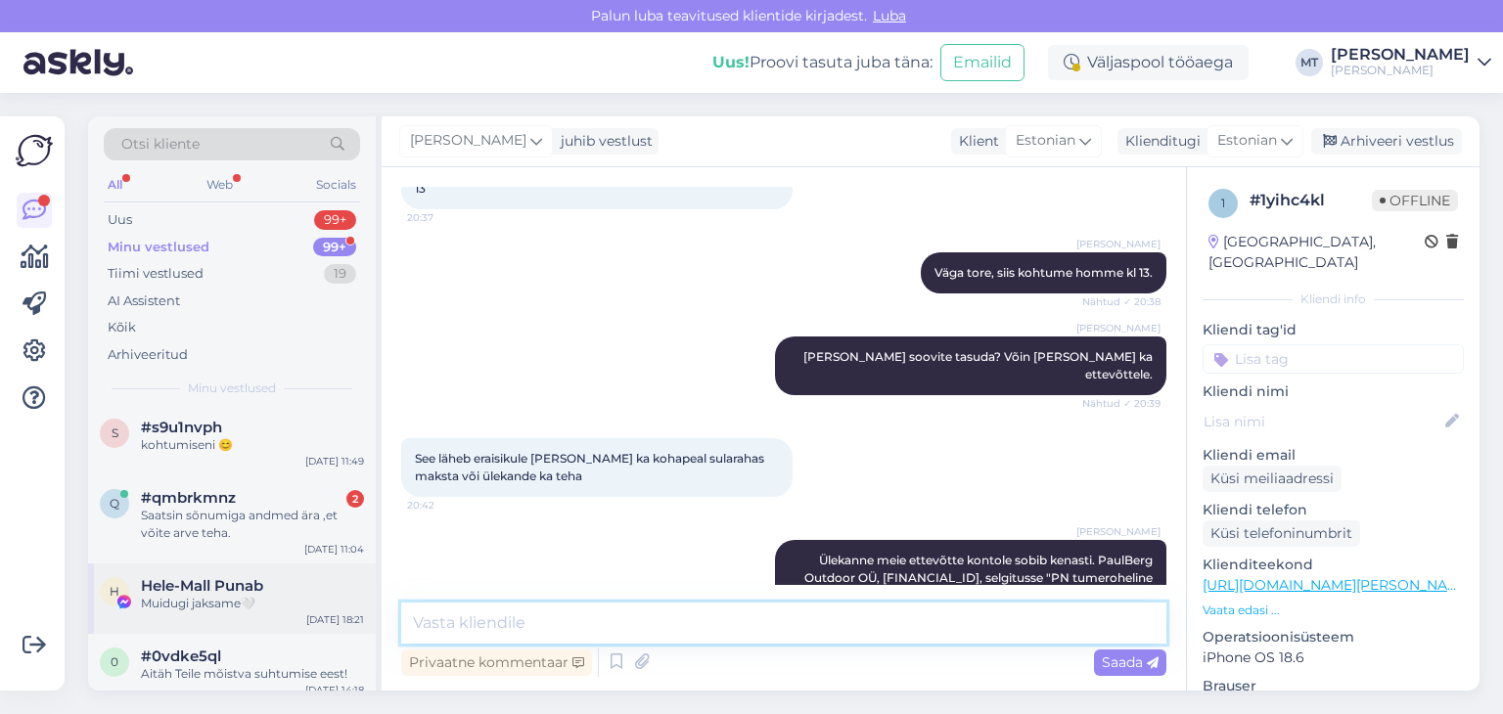
scroll to position [196, 0]
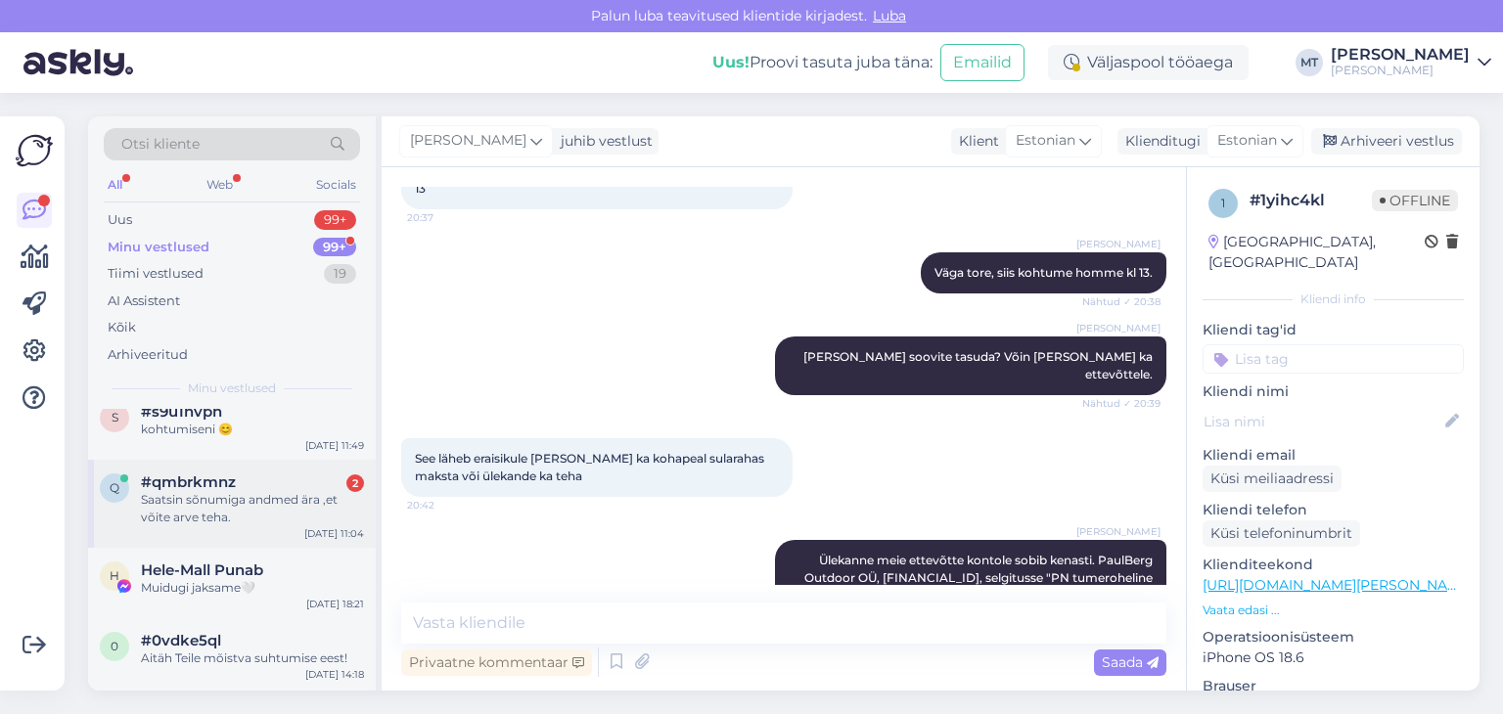
click at [187, 502] on div "Saatsin sõnumiga andmed ära ,et võite arve teha." at bounding box center [252, 508] width 223 height 35
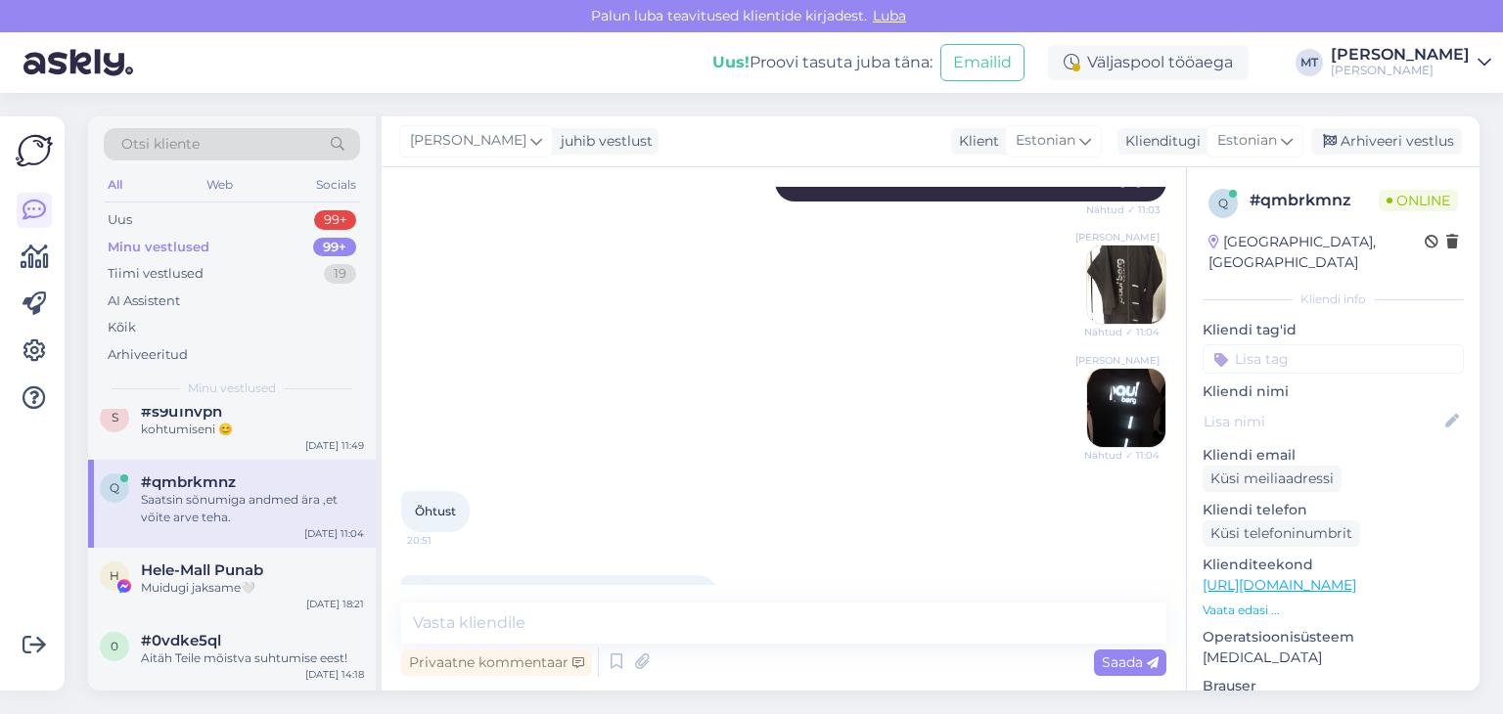
scroll to position [3592, 0]
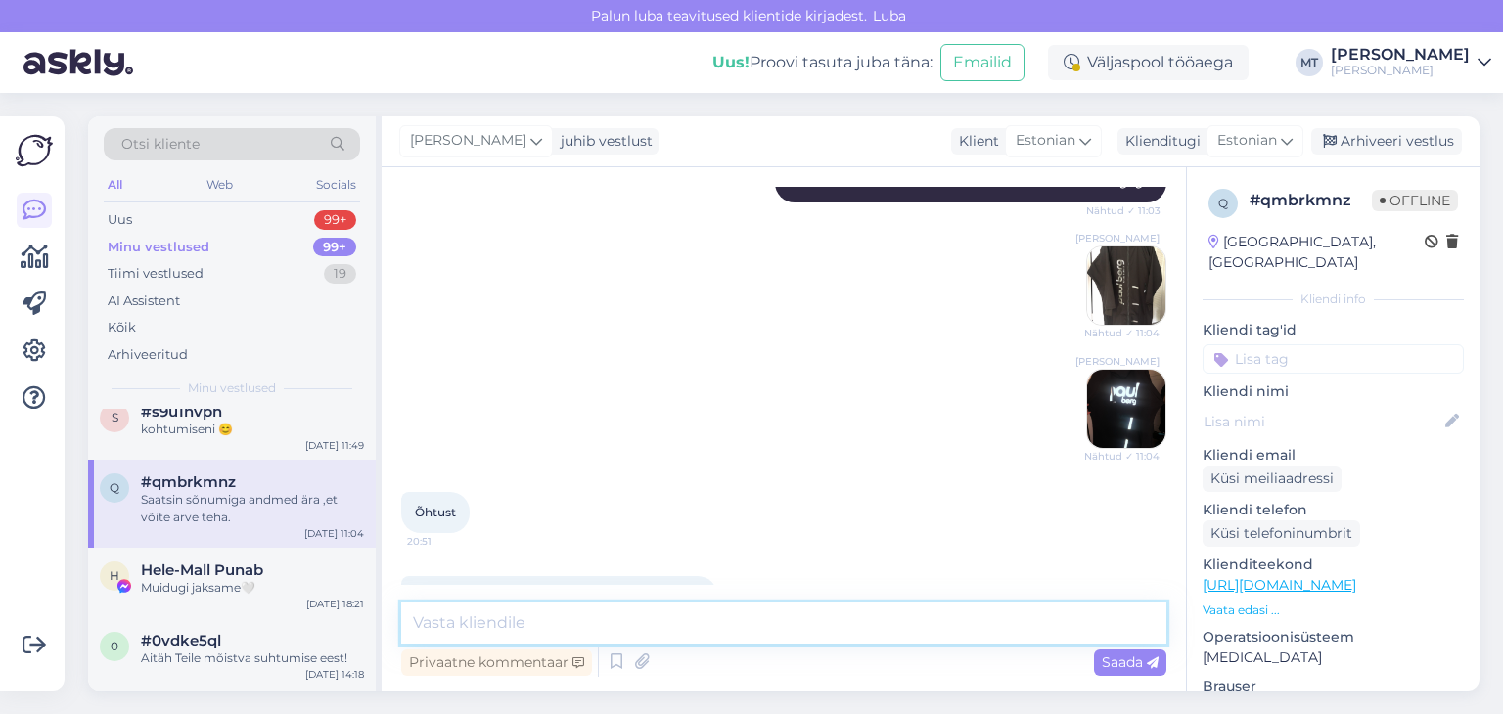
click at [493, 616] on textarea at bounding box center [783, 623] width 765 height 41
type textarea "Suurepärane, aitäh! Teen kohe arve ära."
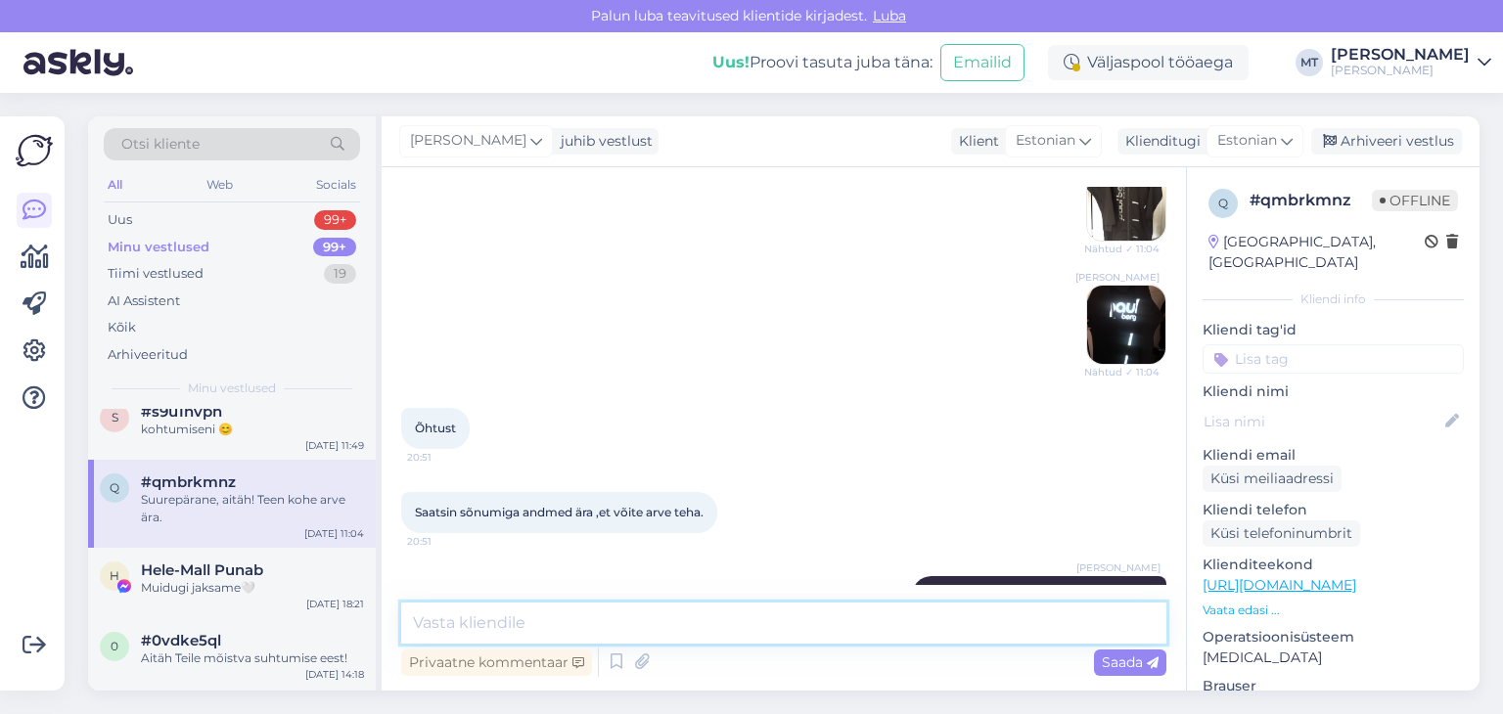
click at [519, 616] on textarea at bounding box center [783, 623] width 765 height 41
click at [438, 618] on textarea at bounding box center [783, 623] width 765 height 41
type textarea "Kas [PERSON_NAME] ettevõtte kontaktile"
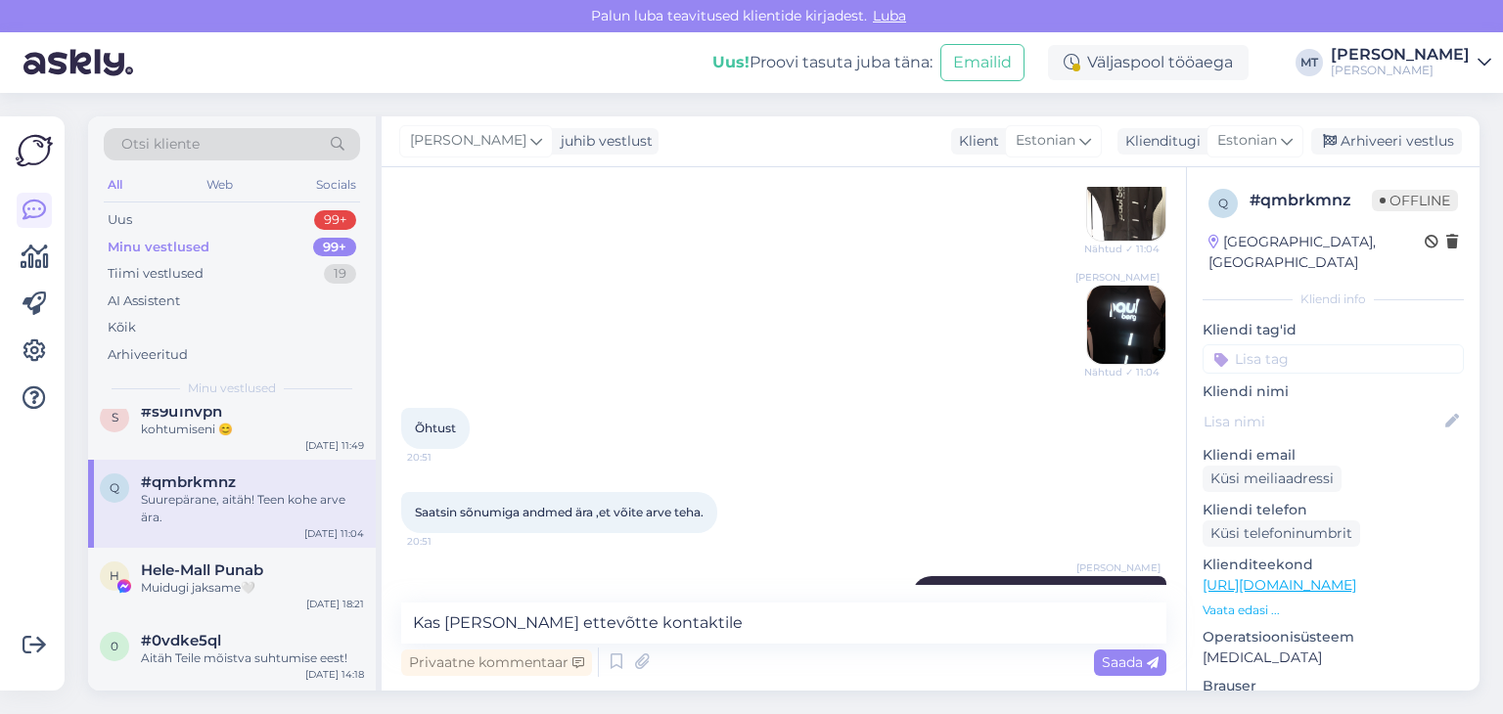
click at [177, 501] on div "Suurepärane, aitäh! Teen kohe arve ära." at bounding box center [252, 508] width 223 height 35
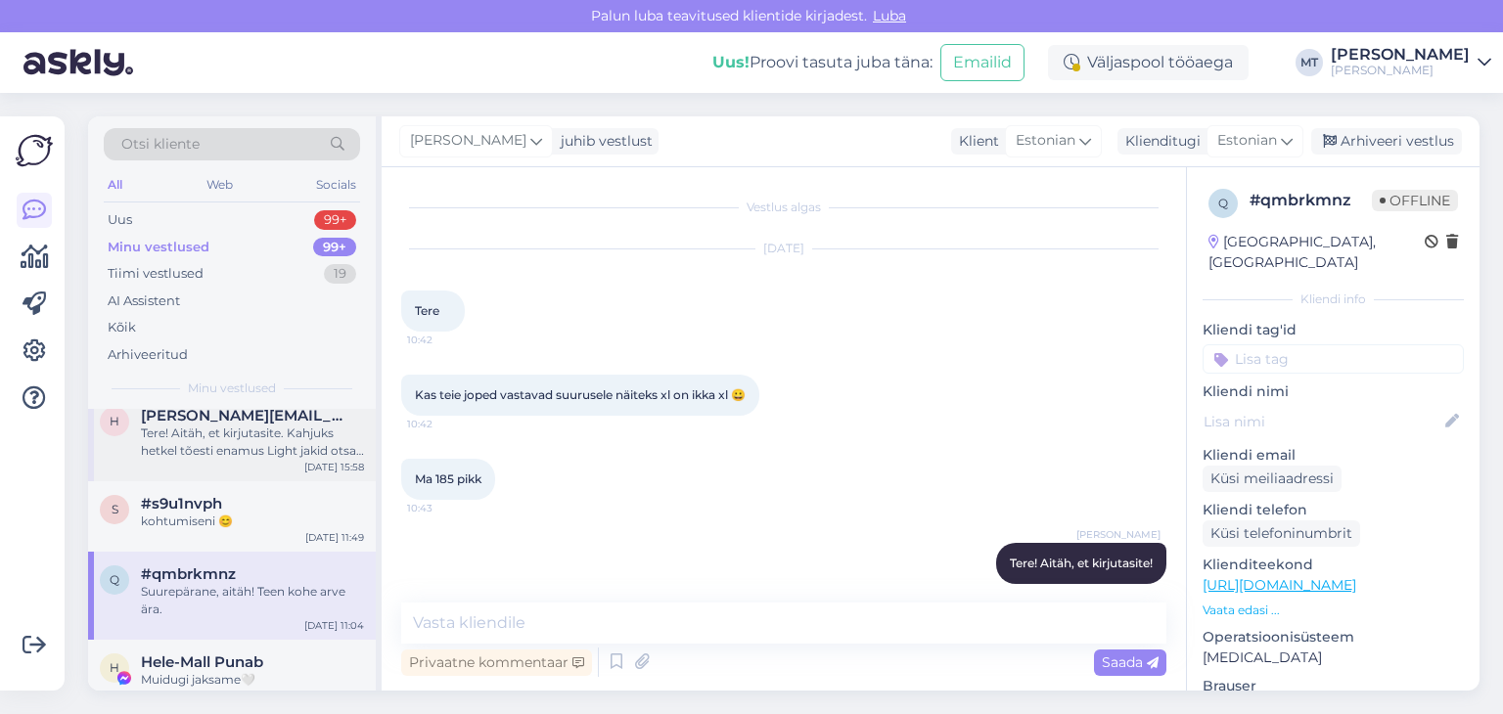
scroll to position [0, 0]
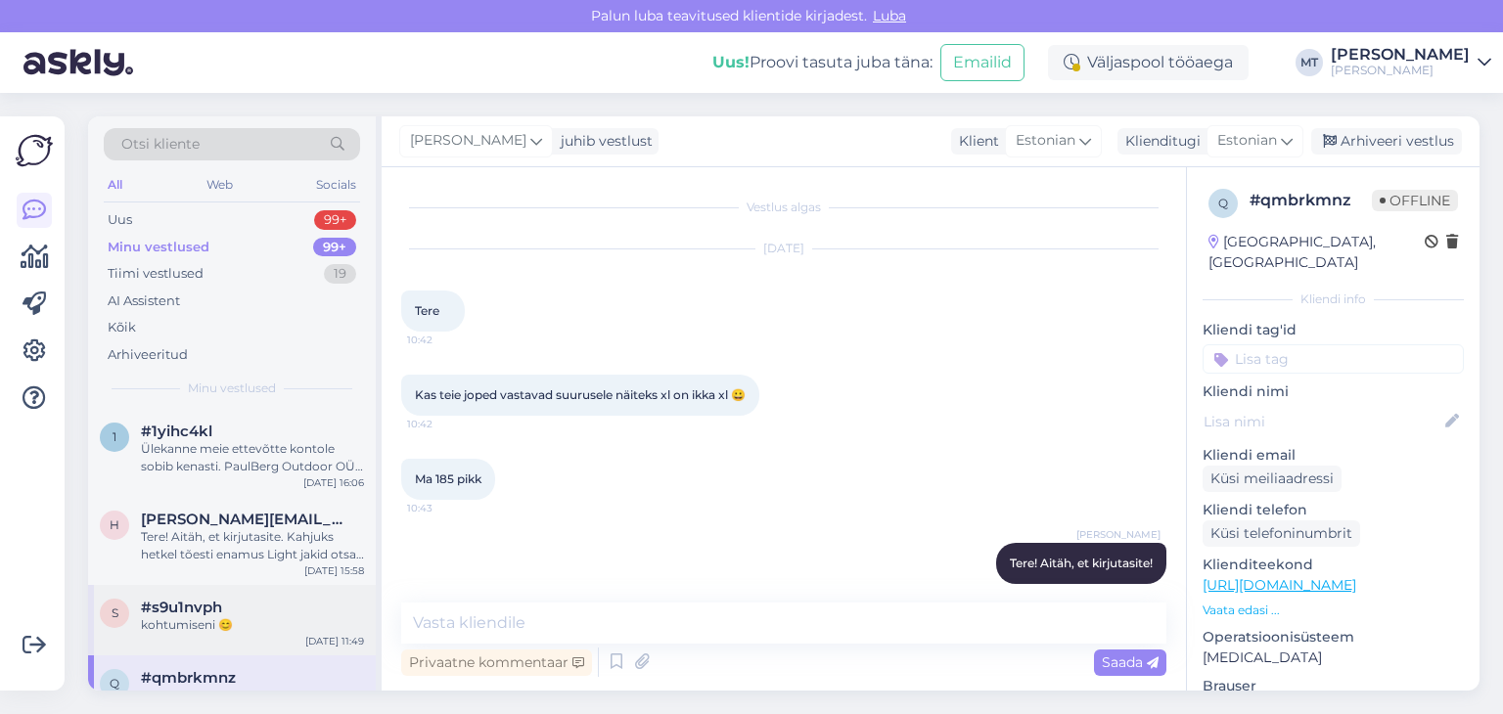
click at [173, 603] on span "#s9u1nvph" at bounding box center [181, 608] width 81 height 18
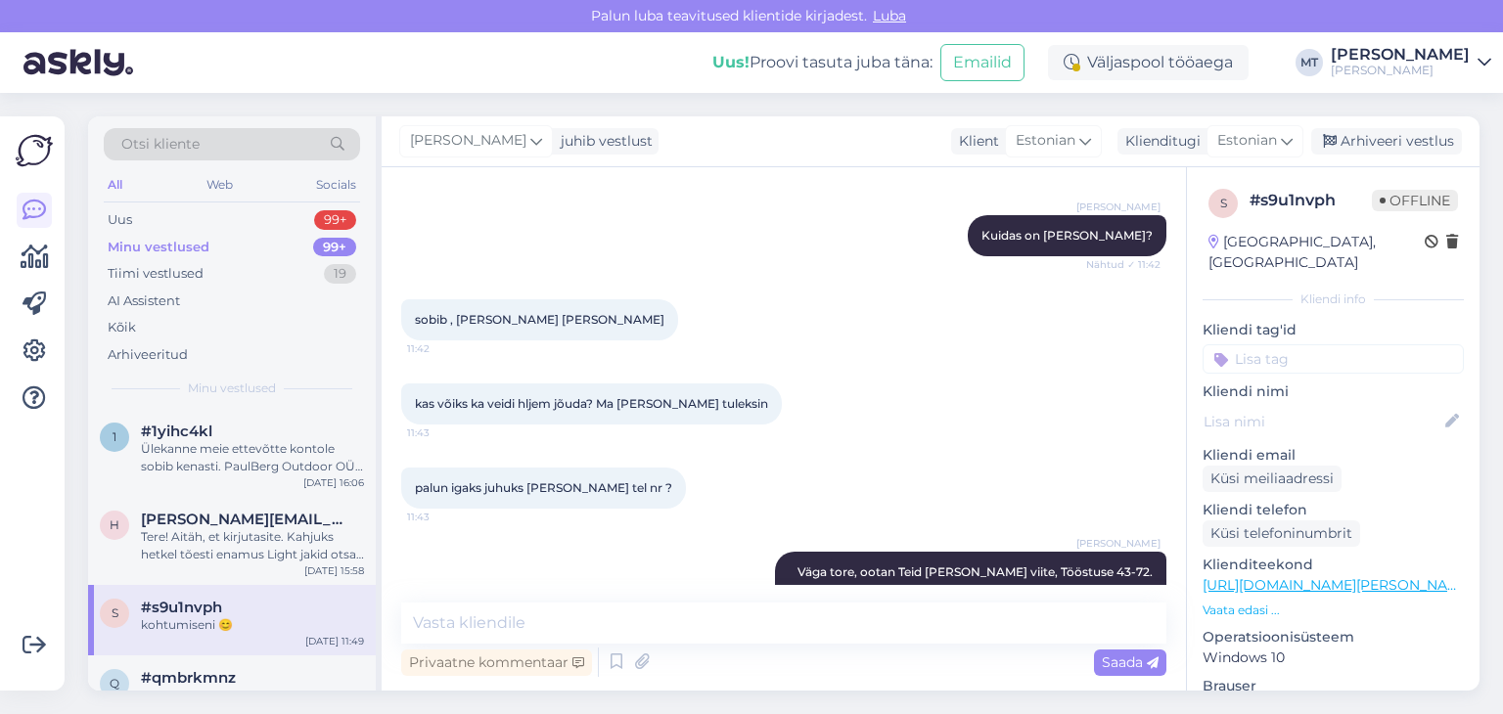
scroll to position [2956, 0]
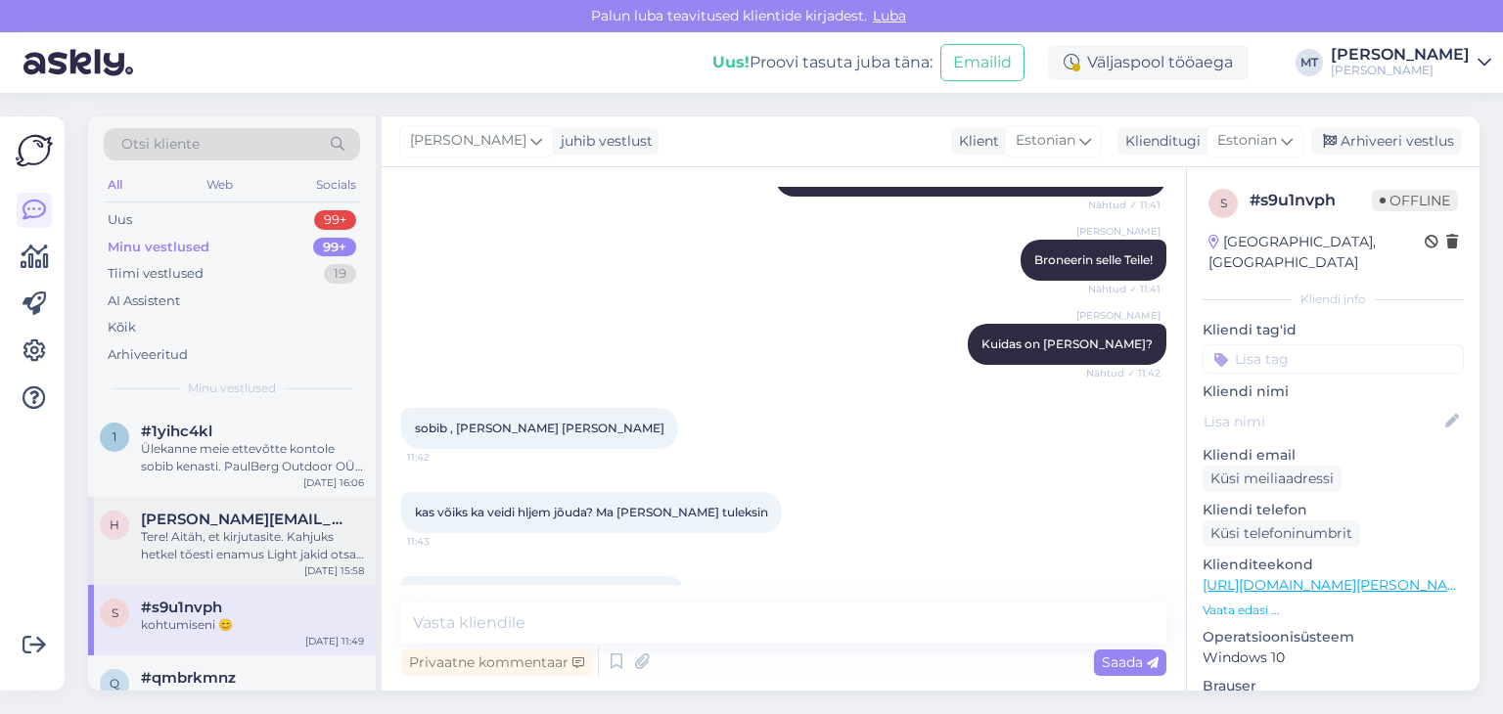
click at [193, 535] on div "Tere! Aitäh, et kirjutasite. Kahjuks hetkel tõesti enamus Light jakid otsas aga…" at bounding box center [252, 545] width 223 height 35
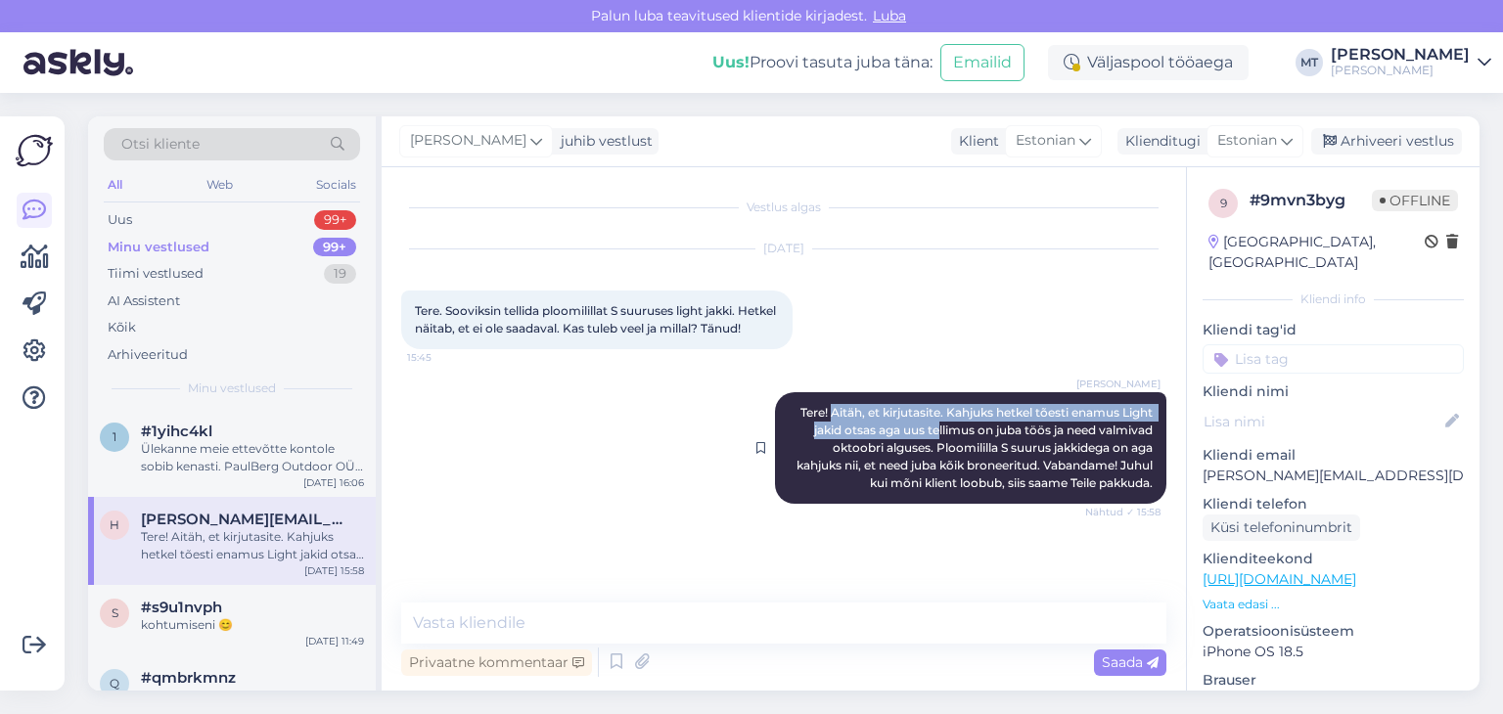
drag, startPoint x: 823, startPoint y: 431, endPoint x: 933, endPoint y: 446, distance: 110.7
click at [933, 446] on span "Tere! Aitäh, et kirjutasite. Kahjuks hetkel tõesti enamus Light jakid otsas aga…" at bounding box center [976, 447] width 359 height 85
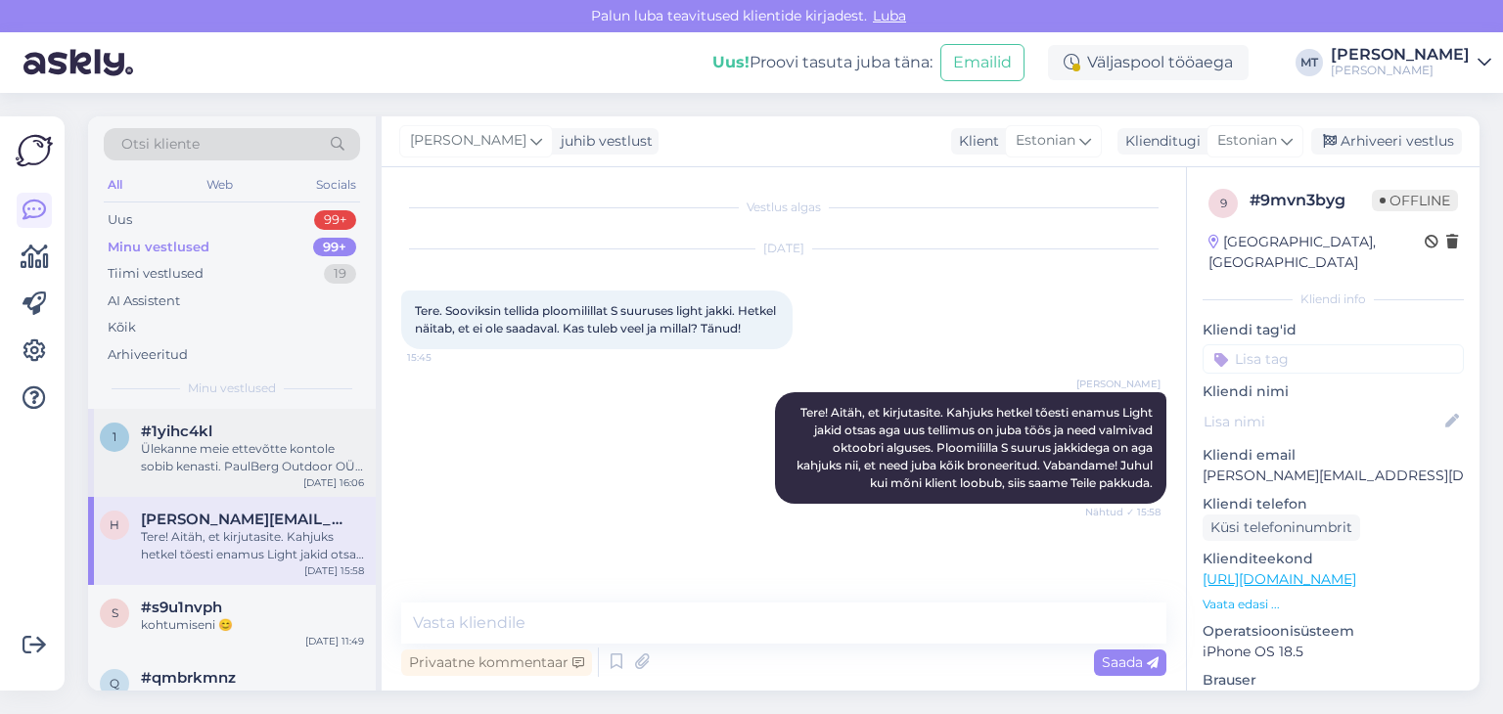
click at [139, 454] on div "1 #1yihc4kl Ülekanne meie ettevõtte kontole sobib kenasti. PaulBerg Outdoor OÜ,…" at bounding box center [232, 449] width 264 height 53
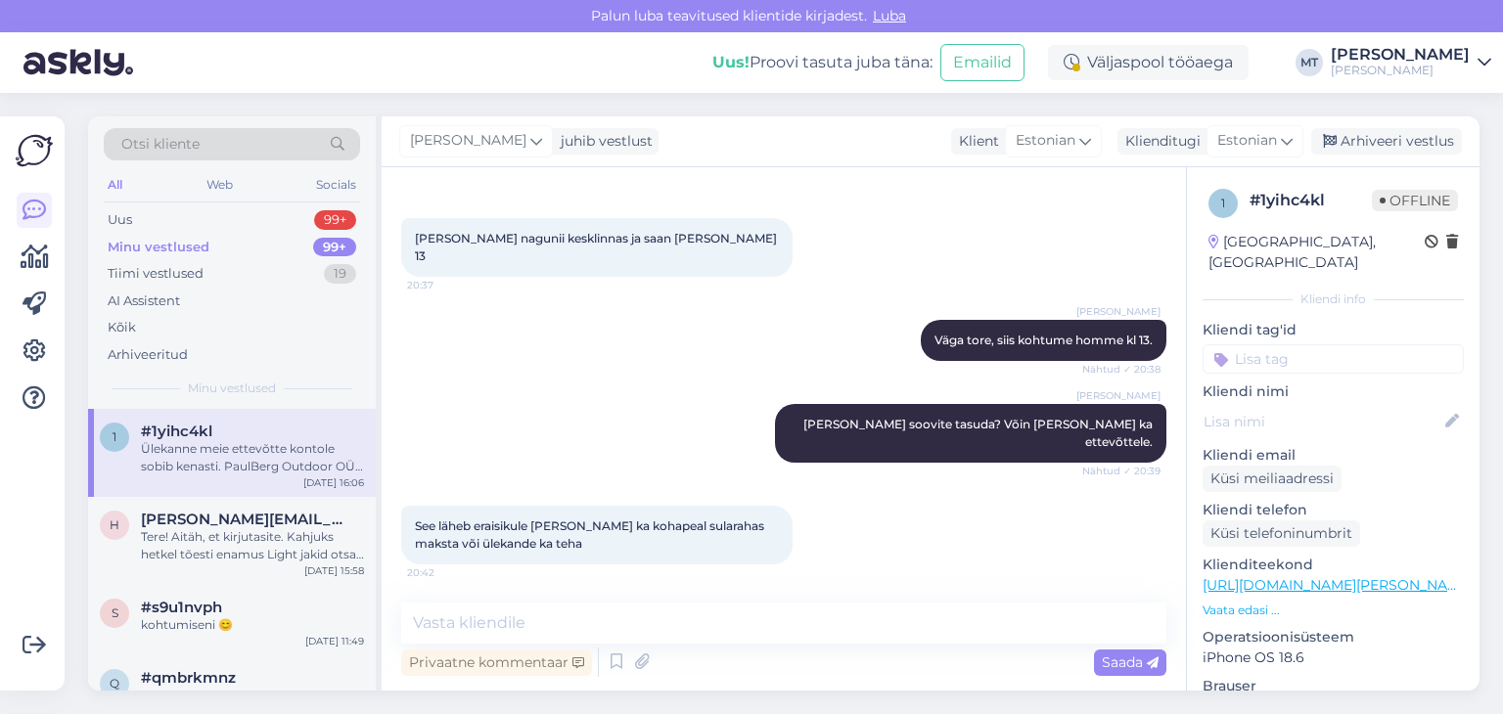
scroll to position [2579, 0]
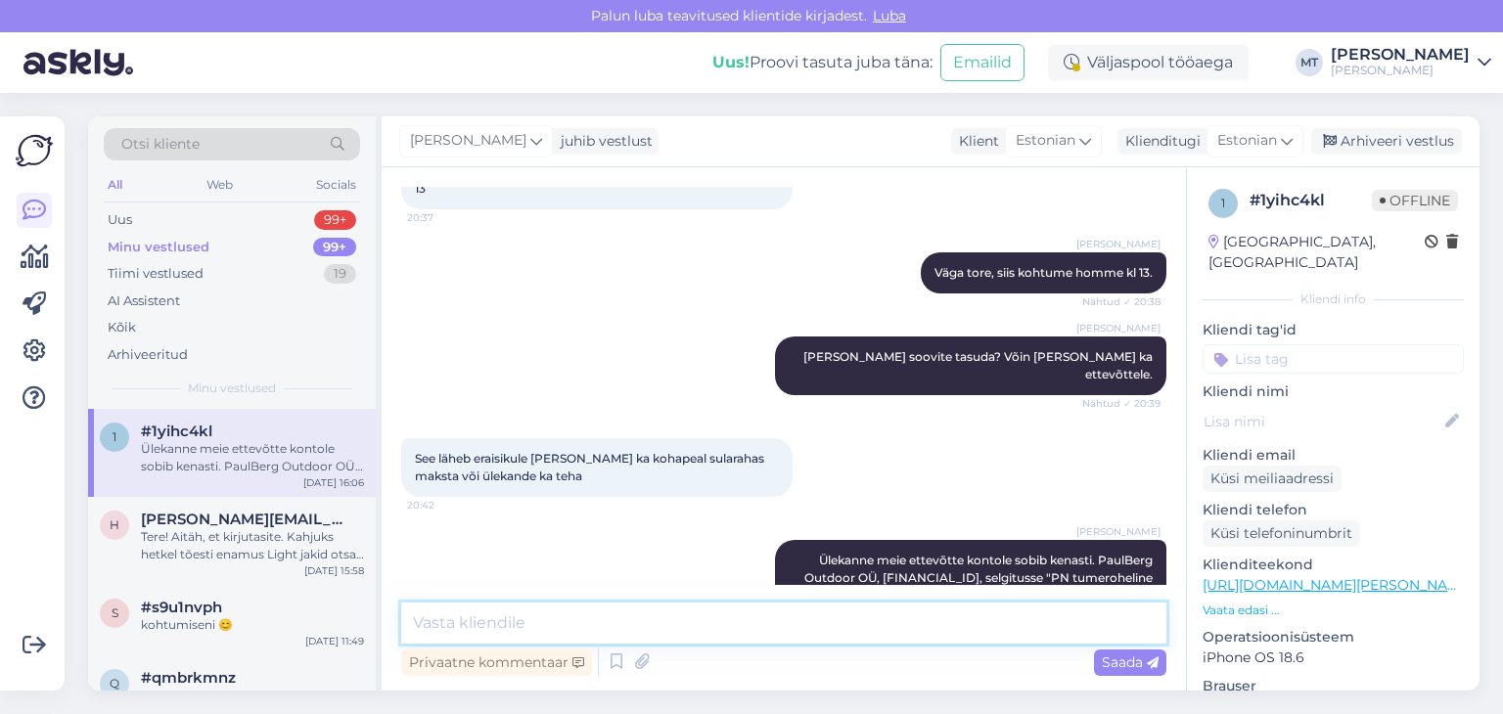
click at [564, 620] on textarea at bounding box center [783, 623] width 765 height 41
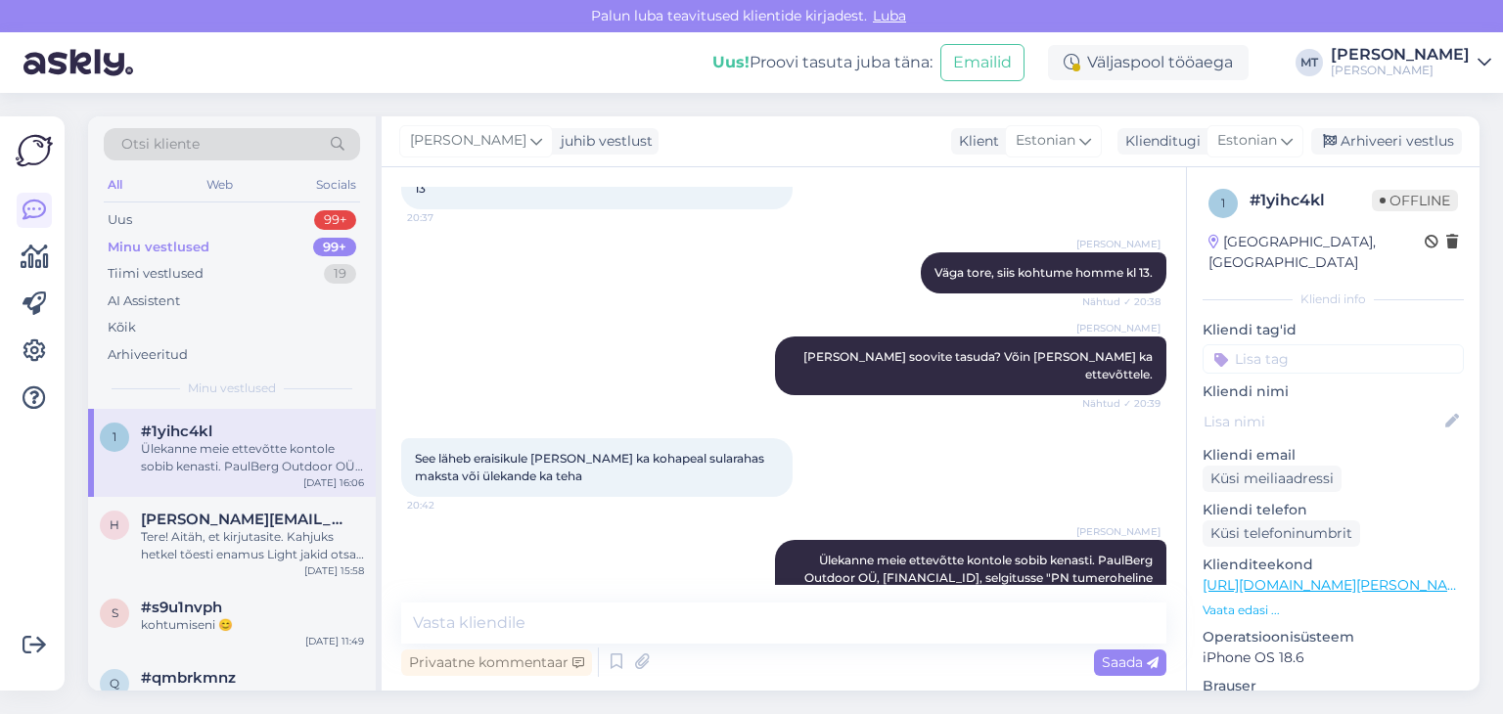
click at [250, 448] on div "Ülekanne meie ettevõtte kontole sobib kenasti. PaulBerg Outdoor OÜ, [FINANCIAL_…" at bounding box center [252, 457] width 223 height 35
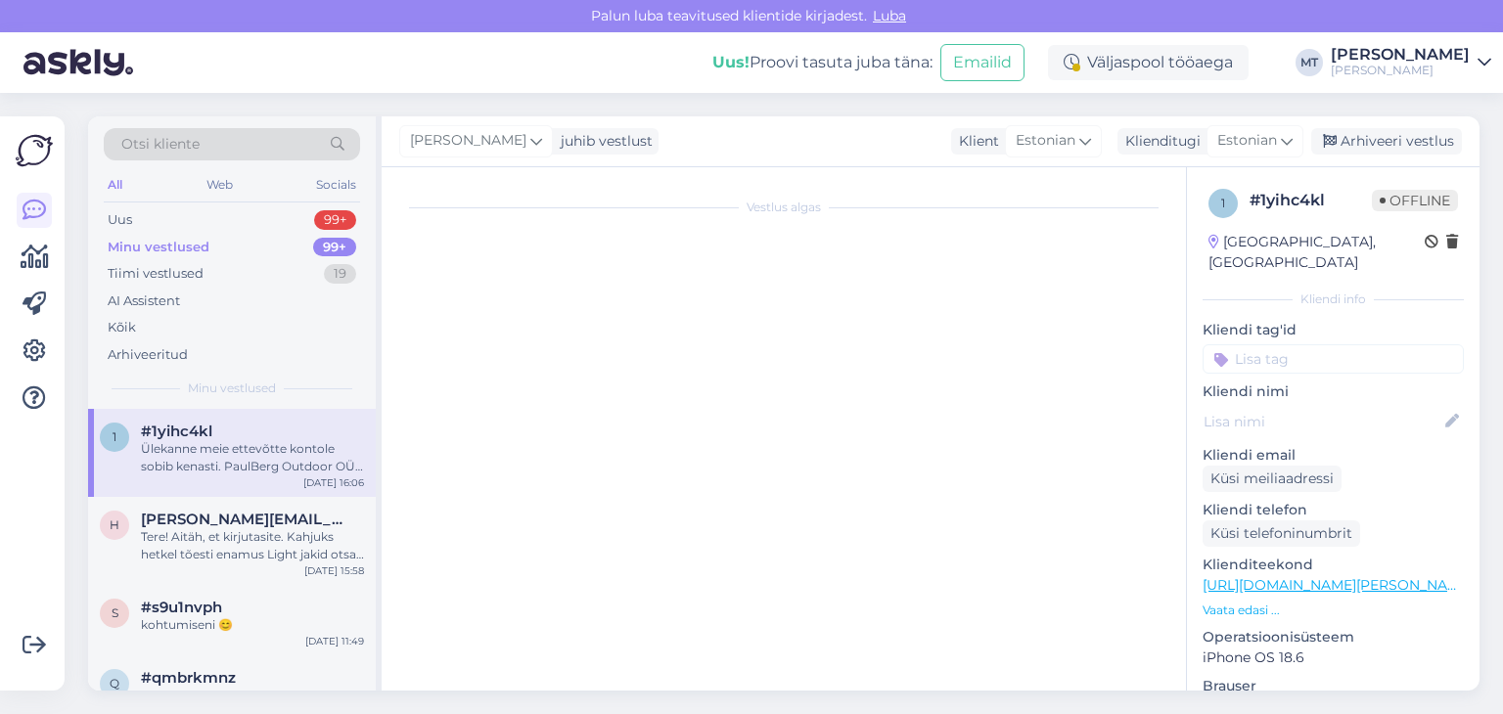
scroll to position [0, 0]
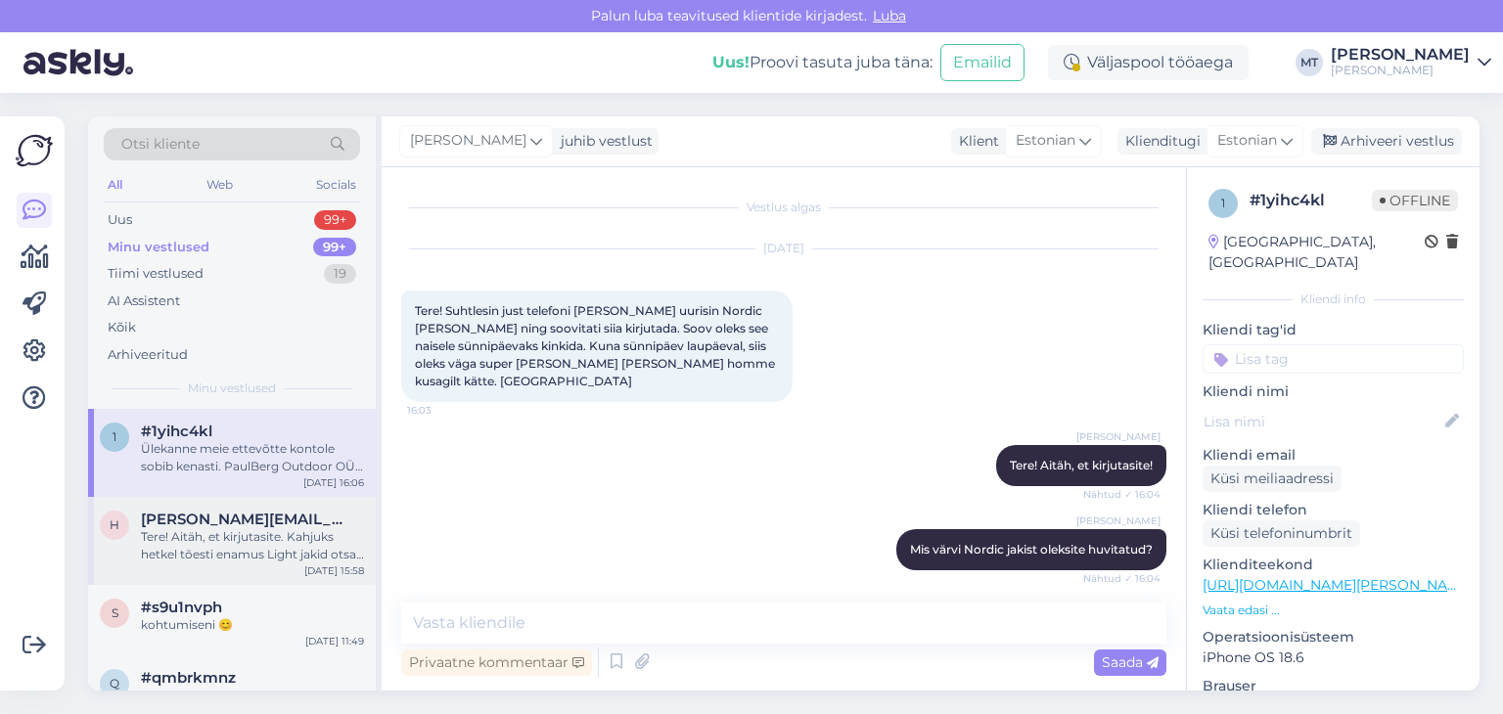
click at [229, 543] on div "Tere! Aitäh, et kirjutasite. Kahjuks hetkel tõesti enamus Light jakid otsas aga…" at bounding box center [252, 545] width 223 height 35
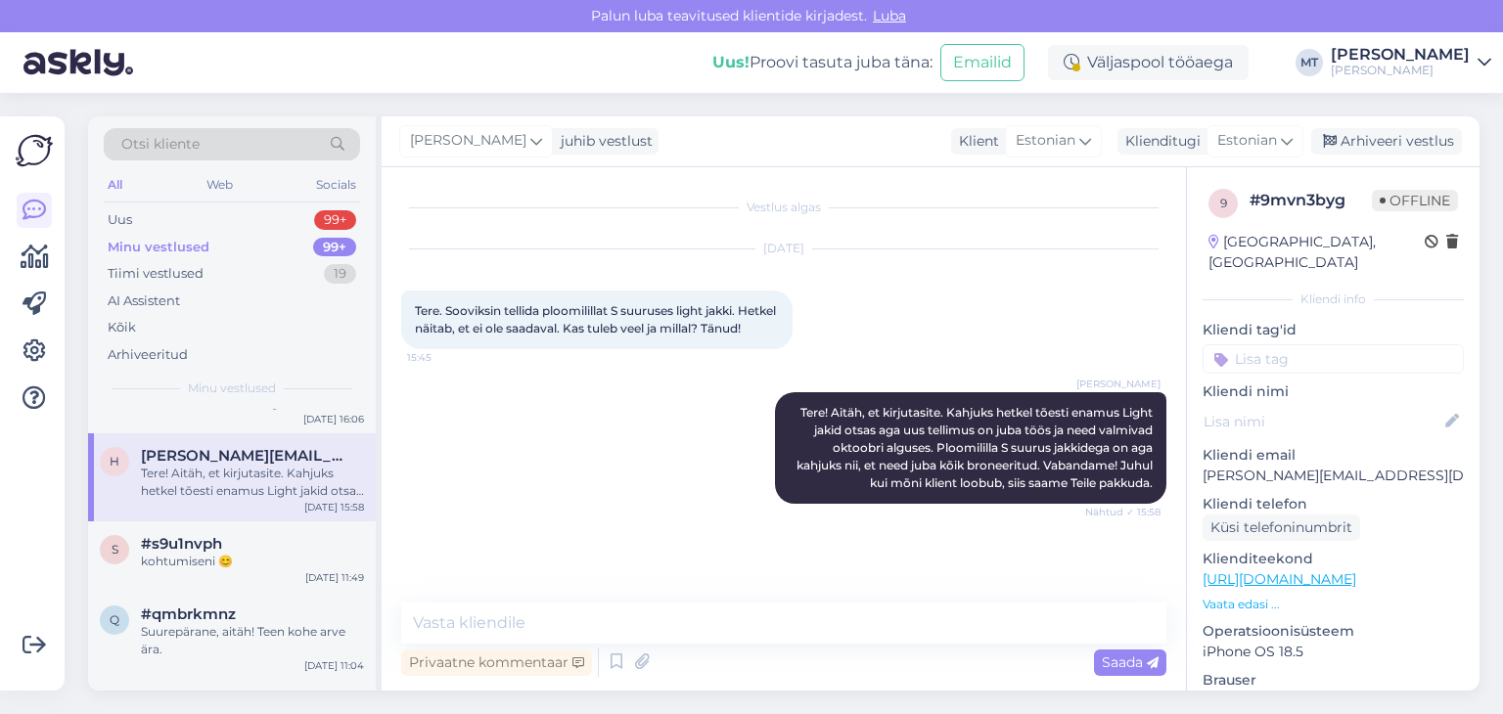
scroll to position [98, 0]
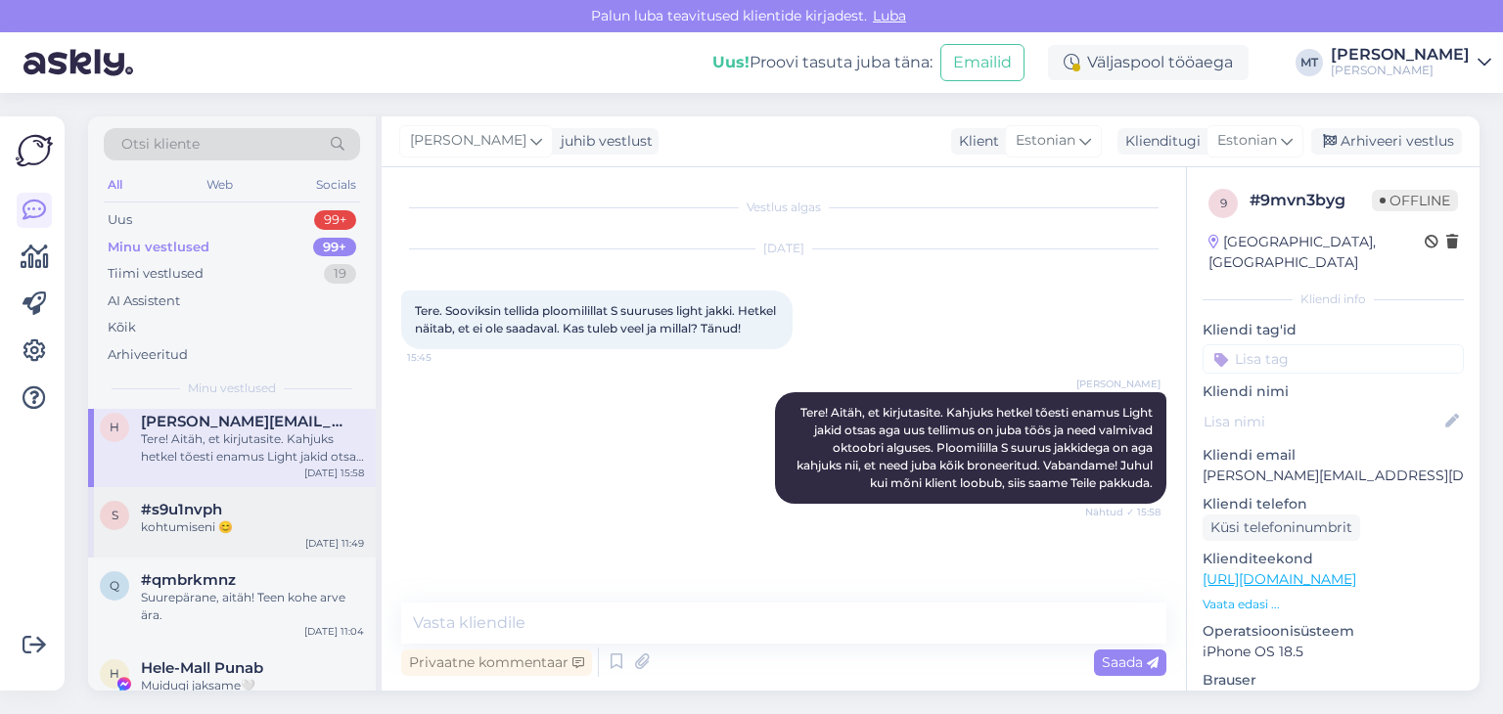
click at [195, 536] on div "s #s9u1nvph kohtumiseni 😊 [DATE] 11:49" at bounding box center [232, 522] width 288 height 70
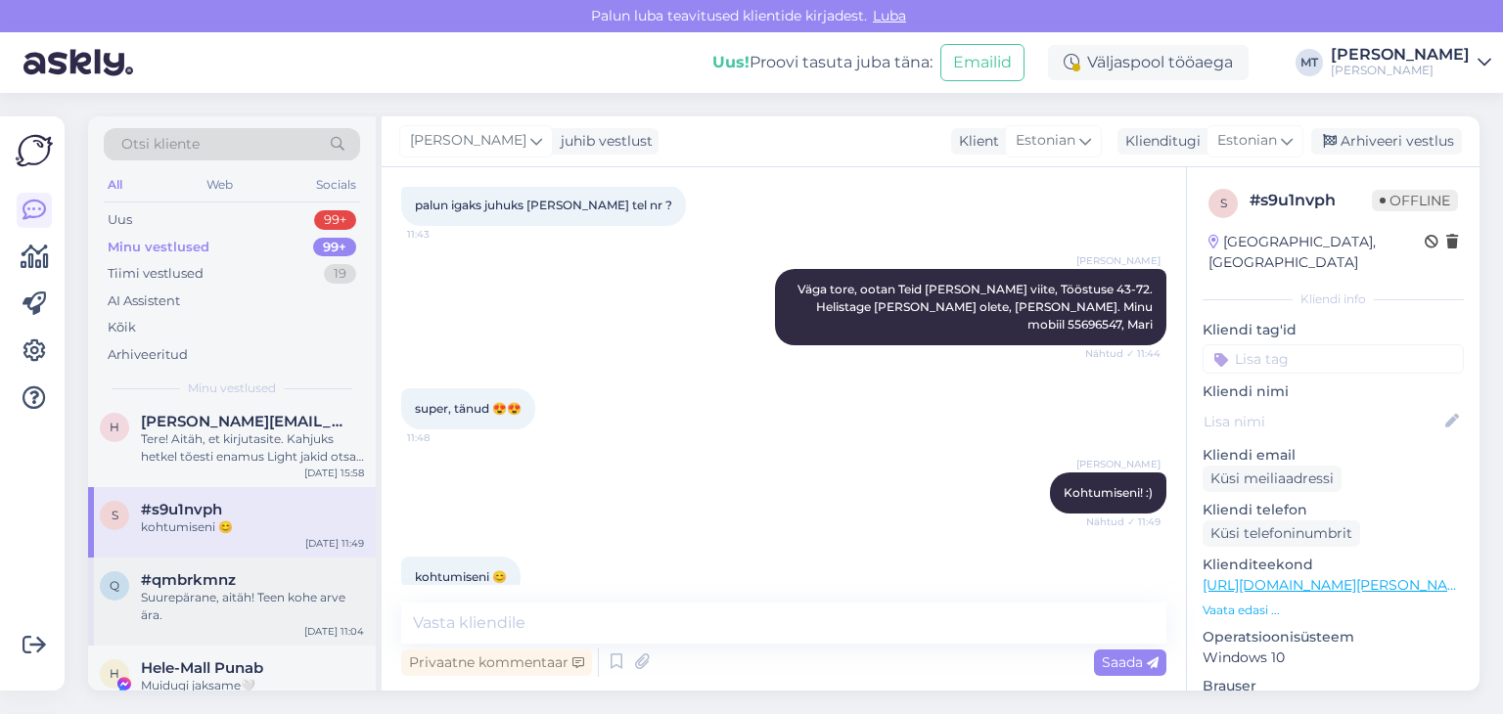
drag, startPoint x: 165, startPoint y: 607, endPoint x: 173, endPoint y: 599, distance: 11.1
click at [167, 604] on div "Suurepärane, aitäh! Teen kohe arve ära." at bounding box center [252, 606] width 223 height 35
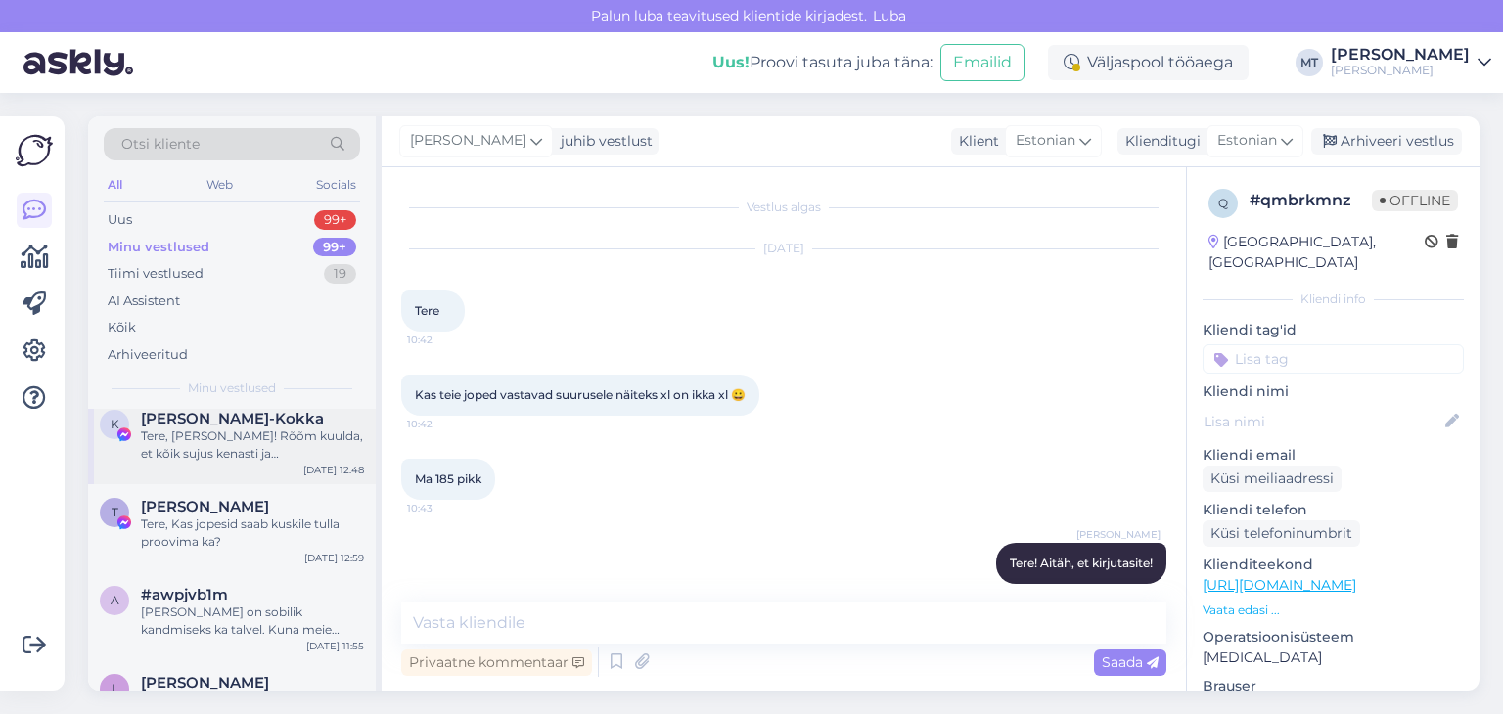
scroll to position [489, 0]
click at [224, 435] on div "Tere, [PERSON_NAME]! Rõõm kuulda, et kõik sujus kenasti ja [PERSON_NAME]. Soovi…" at bounding box center [252, 444] width 223 height 35
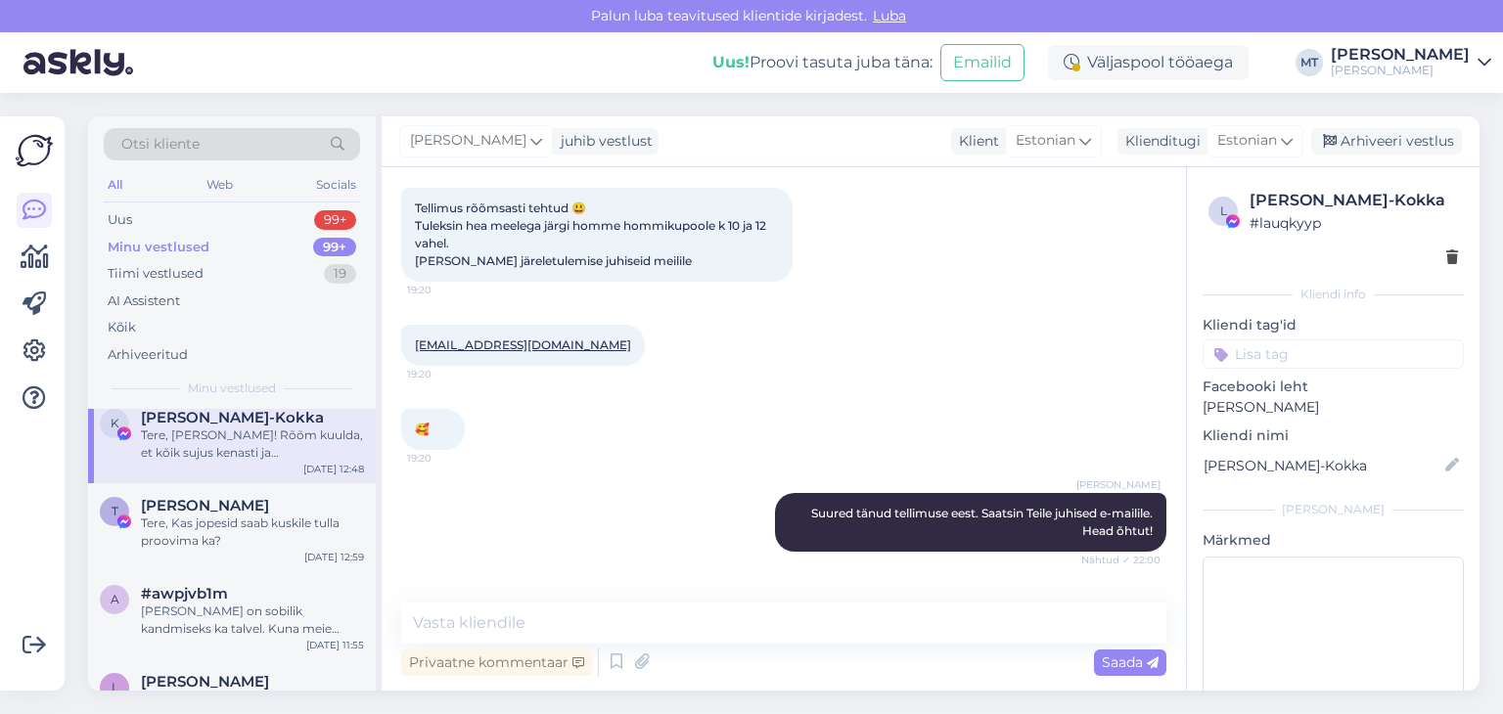
scroll to position [406, 0]
